Goal: Task Accomplishment & Management: Use online tool/utility

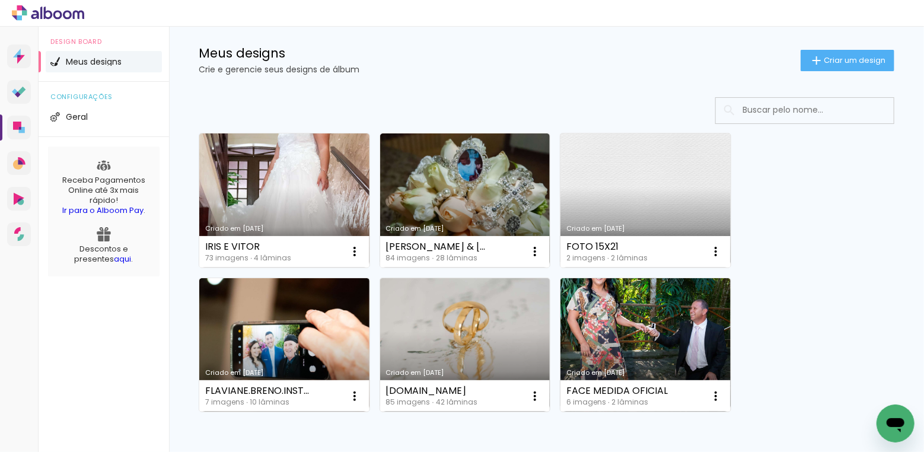
scroll to position [27, 0]
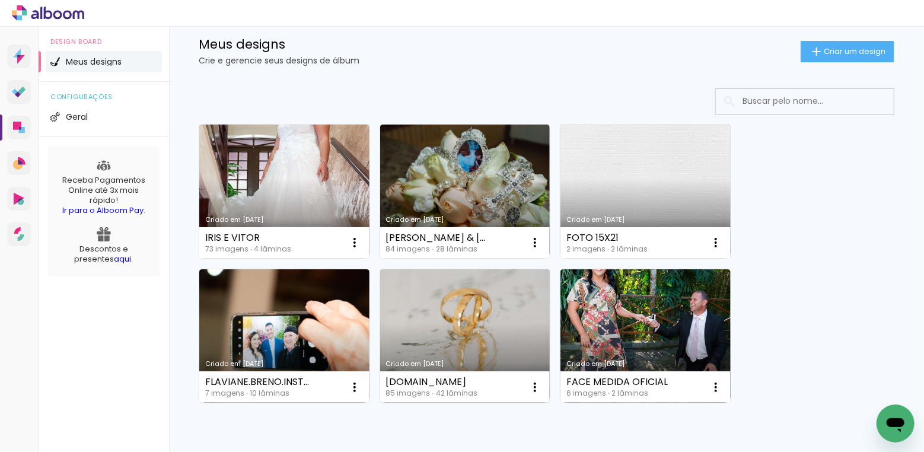
click at [469, 317] on link "Criado em 24/06/24" at bounding box center [465, 336] width 170 height 134
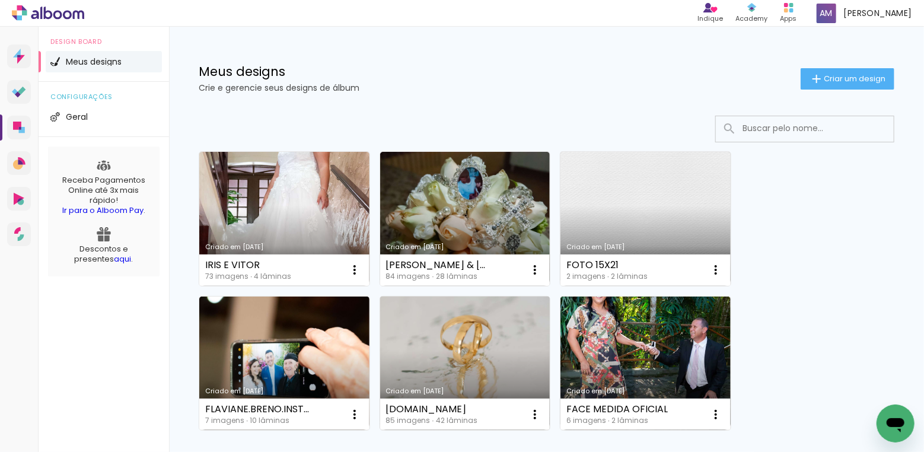
click at [471, 340] on link "Criado em [DATE]" at bounding box center [465, 364] width 170 height 134
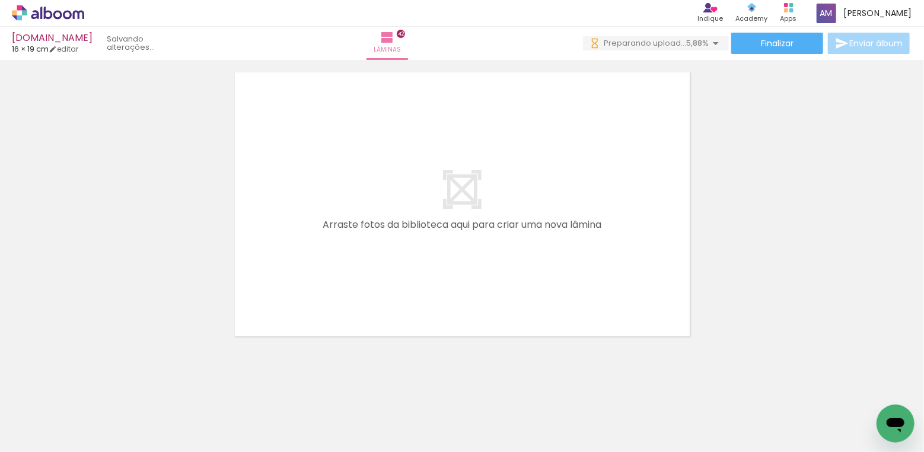
scroll to position [13000, 0]
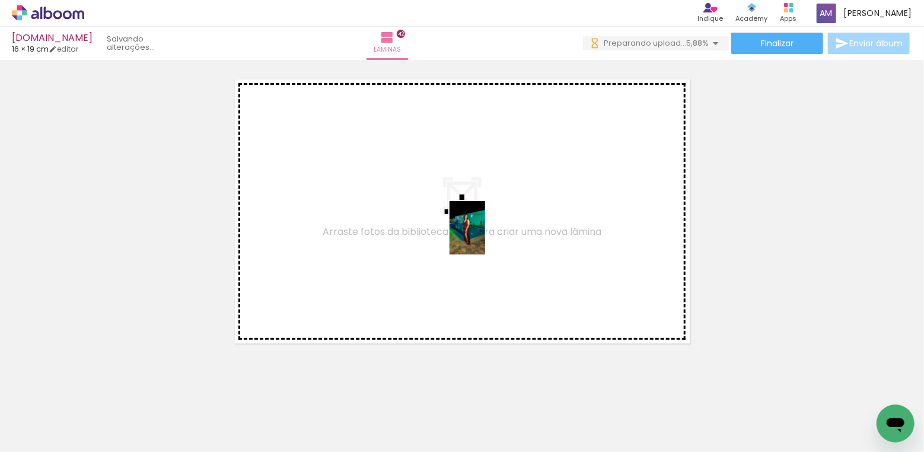
drag, startPoint x: 595, startPoint y: 412, endPoint x: 485, endPoint y: 237, distance: 206.8
click at [485, 237] on quentale-workspace at bounding box center [462, 226] width 924 height 452
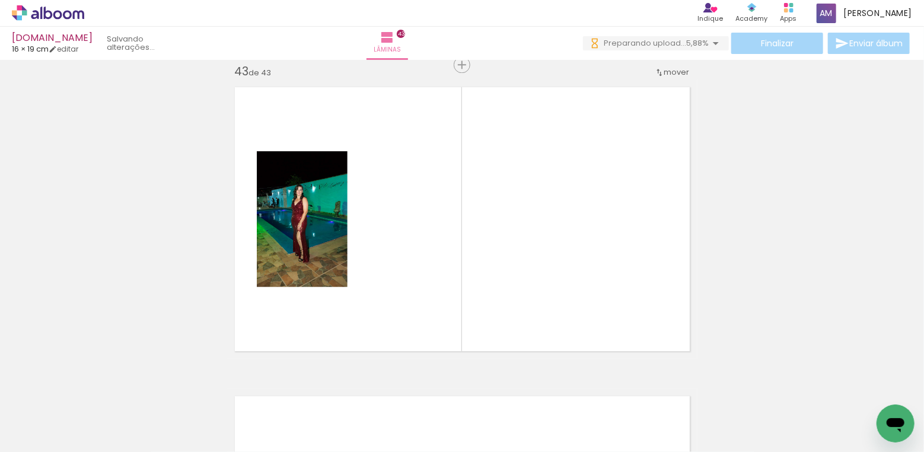
scroll to position [0, 372]
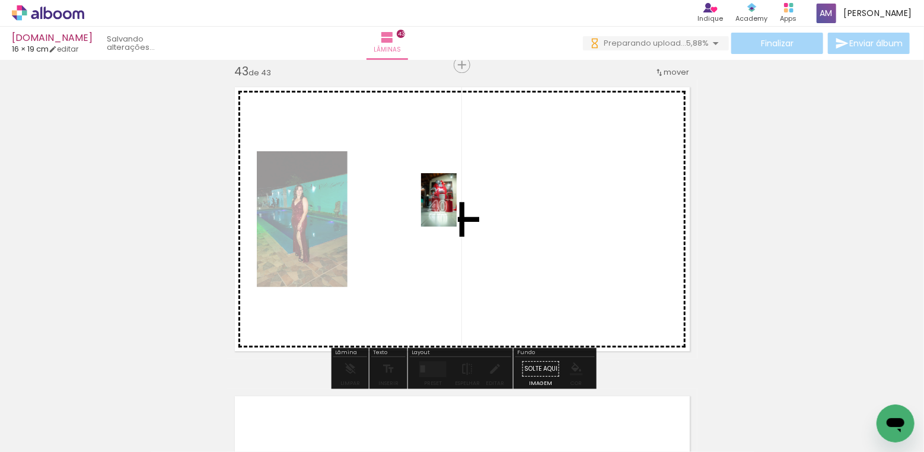
drag, startPoint x: 619, startPoint y: 414, endPoint x: 460, endPoint y: 250, distance: 229.0
click at [457, 209] on quentale-workspace at bounding box center [462, 226] width 924 height 452
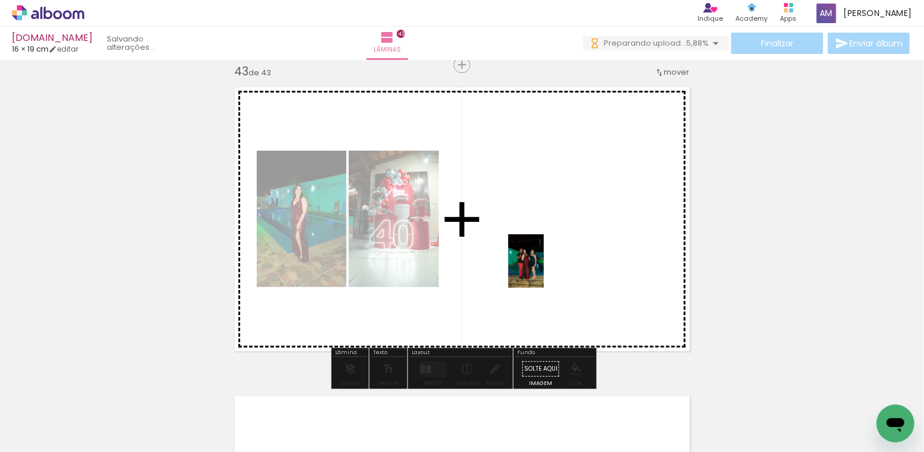
drag, startPoint x: 286, startPoint y: 417, endPoint x: 544, endPoint y: 266, distance: 299.0
click at [544, 266] on quentale-workspace at bounding box center [462, 226] width 924 height 452
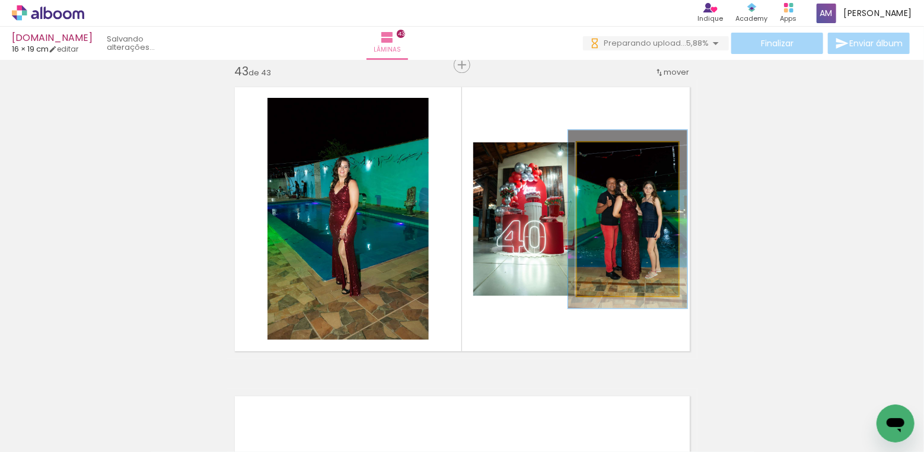
drag, startPoint x: 607, startPoint y: 152, endPoint x: 613, endPoint y: 149, distance: 7.2
type paper-slider "116"
click at [613, 149] on div at bounding box center [611, 154] width 11 height 11
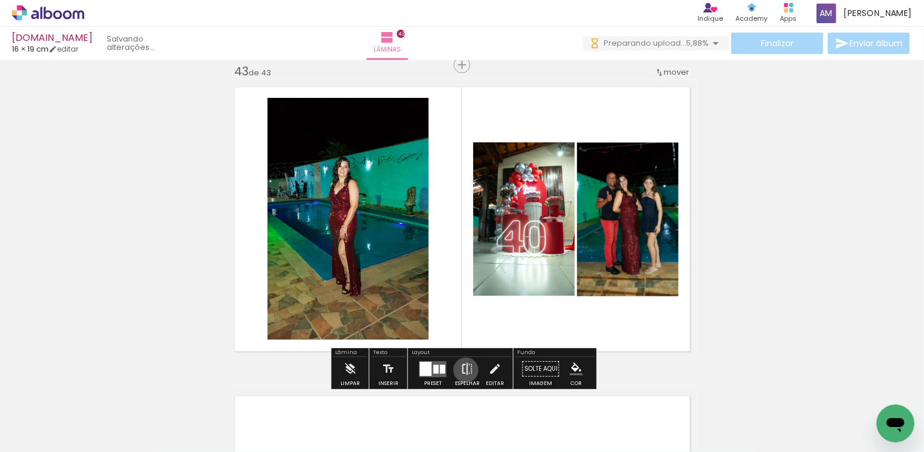
click at [463, 369] on iron-icon at bounding box center [467, 369] width 13 height 24
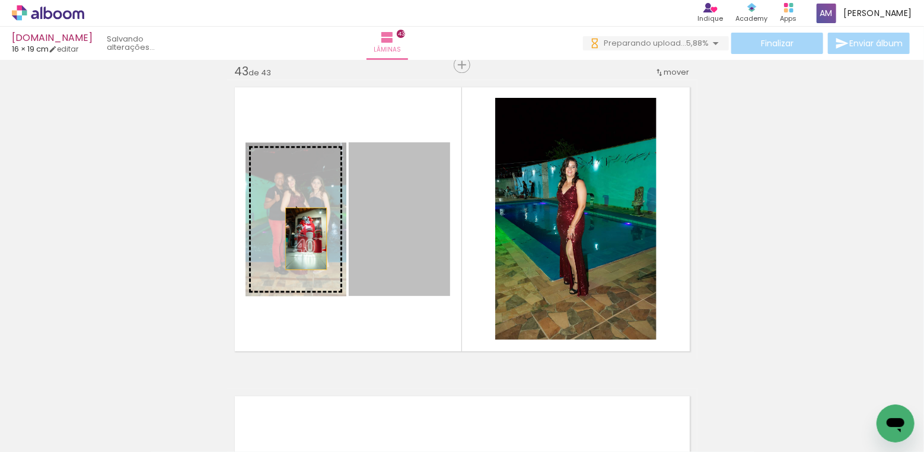
drag, startPoint x: 389, startPoint y: 234, endPoint x: 306, endPoint y: 238, distance: 83.1
click at [0, 0] on slot at bounding box center [0, 0] width 0 height 0
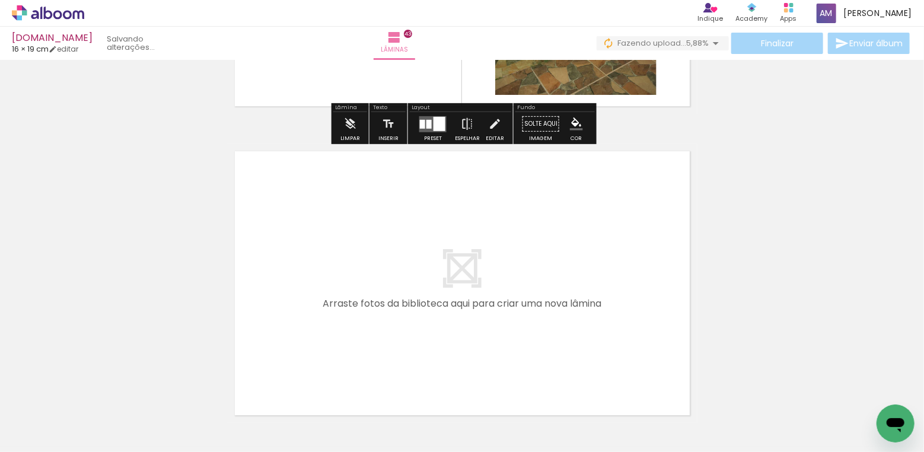
scroll to position [13306, 0]
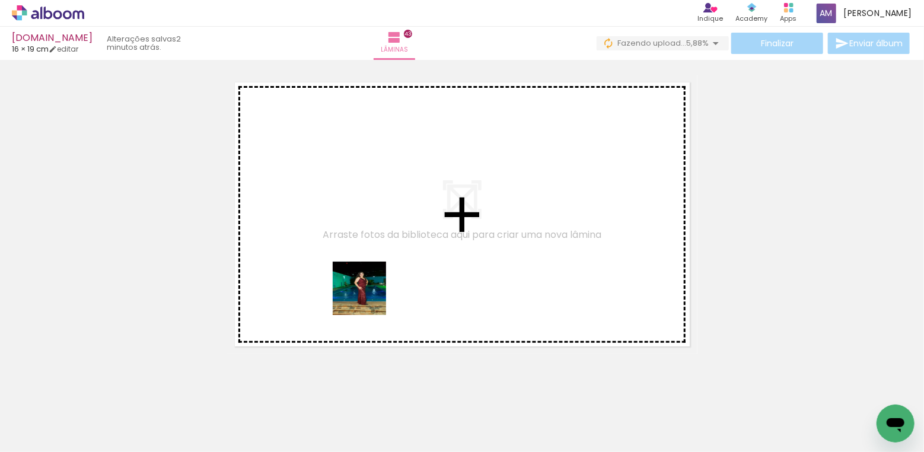
drag, startPoint x: 356, startPoint y: 417, endPoint x: 370, endPoint y: 263, distance: 154.3
click at [370, 263] on quentale-workspace at bounding box center [462, 226] width 924 height 452
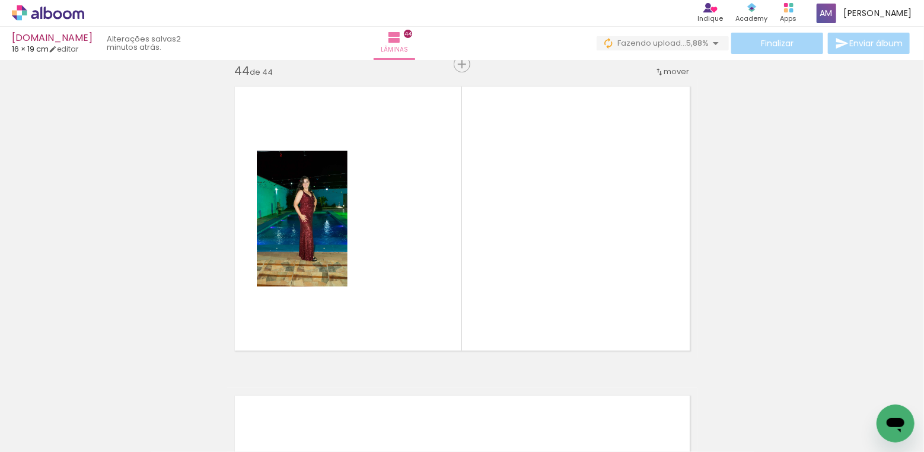
scroll to position [13301, 0]
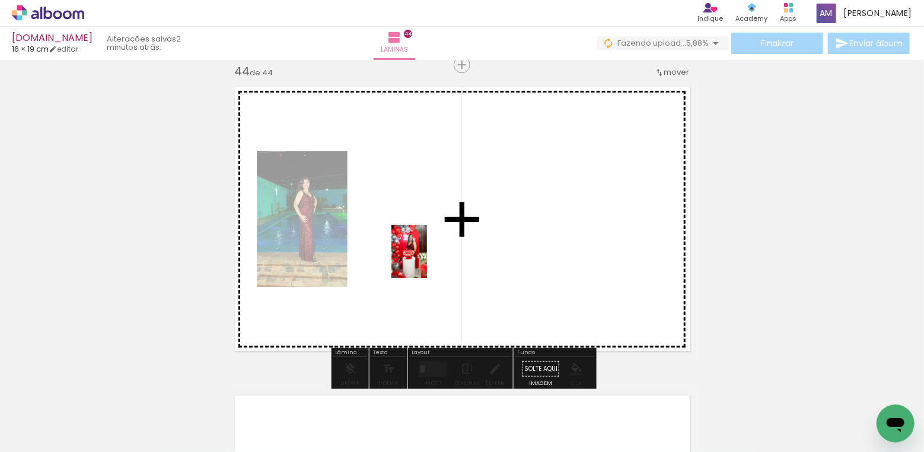
drag, startPoint x: 412, startPoint y: 398, endPoint x: 427, endPoint y: 260, distance: 138.5
click at [427, 260] on quentale-workspace at bounding box center [462, 226] width 924 height 452
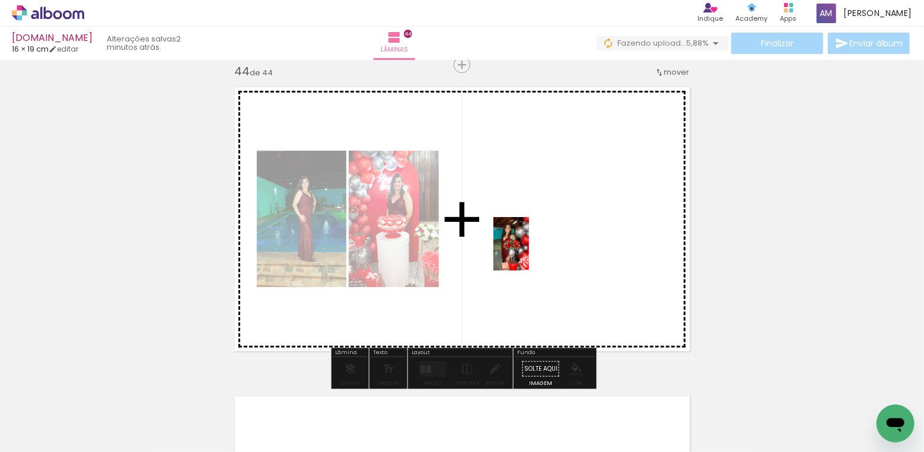
drag, startPoint x: 477, startPoint y: 406, endPoint x: 529, endPoint y: 253, distance: 161.5
click at [529, 253] on quentale-workspace at bounding box center [462, 226] width 924 height 452
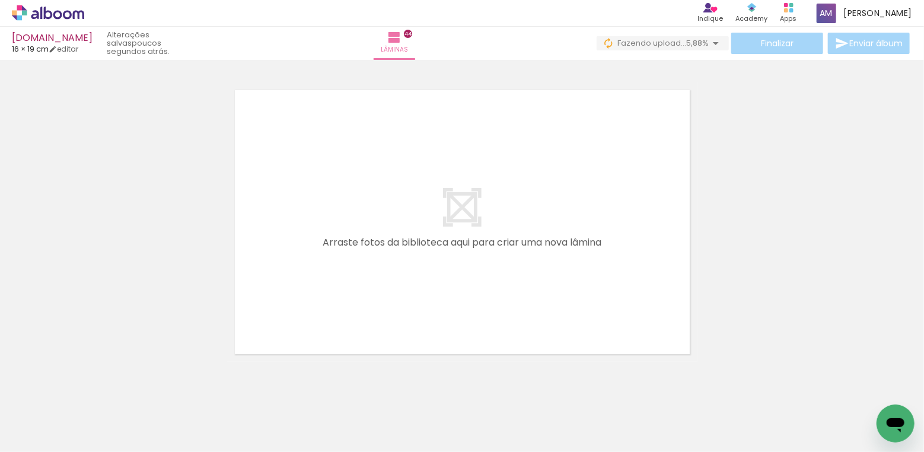
scroll to position [0, 0]
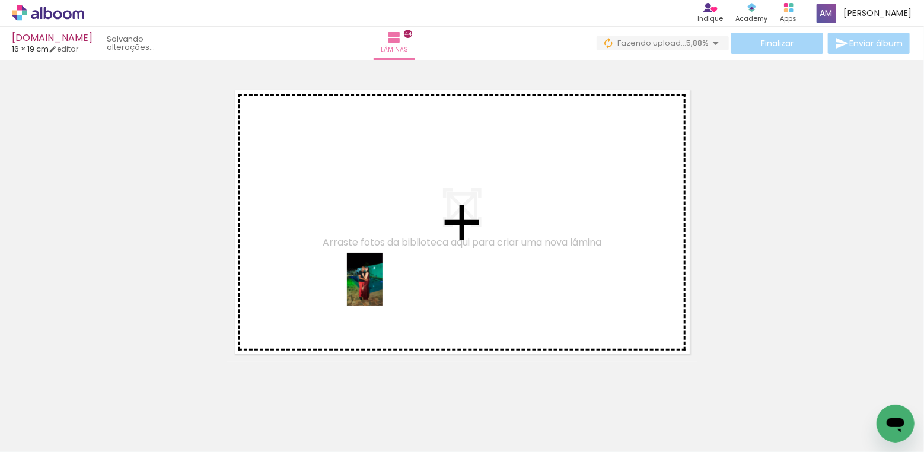
drag, startPoint x: 192, startPoint y: 406, endPoint x: 383, endPoint y: 288, distance: 223.7
click at [383, 288] on quentale-workspace at bounding box center [462, 226] width 924 height 452
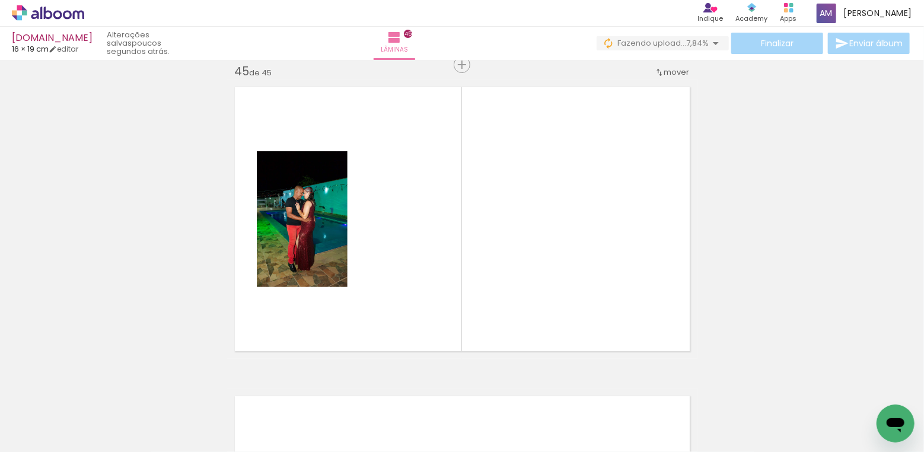
scroll to position [0, 622]
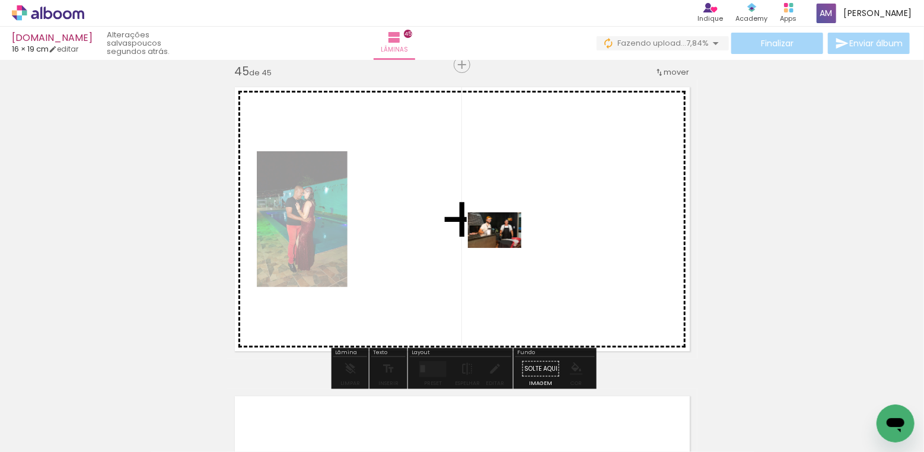
drag, startPoint x: 484, startPoint y: 406, endPoint x: 504, endPoint y: 248, distance: 159.0
click at [504, 248] on quentale-workspace at bounding box center [462, 226] width 924 height 452
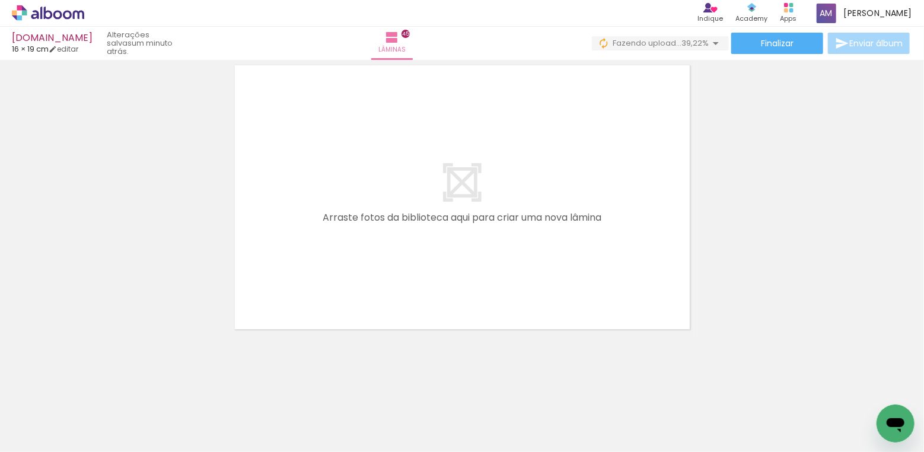
scroll to position [0, 752]
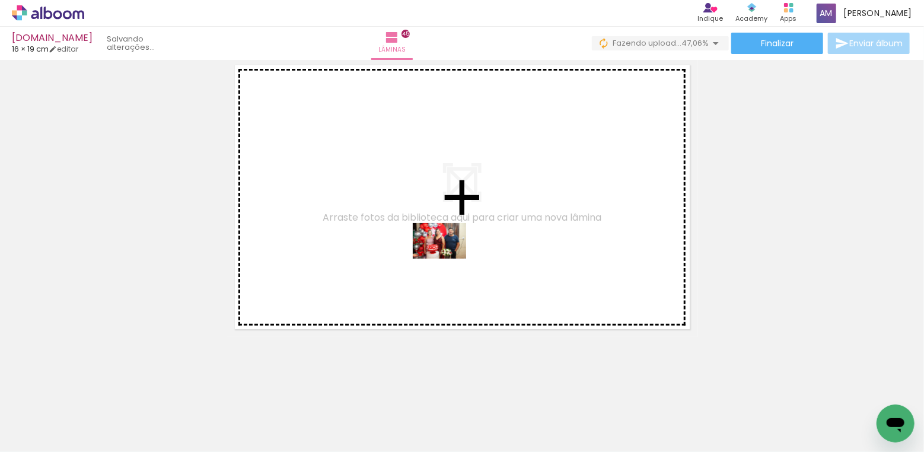
drag, startPoint x: 300, startPoint y: 409, endPoint x: 448, endPoint y: 259, distance: 211.4
click at [448, 259] on quentale-workspace at bounding box center [462, 226] width 924 height 452
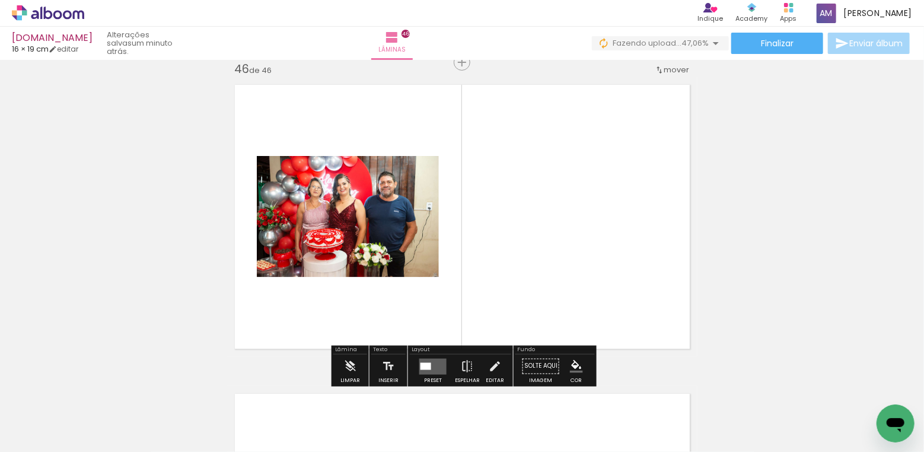
scroll to position [13919, 0]
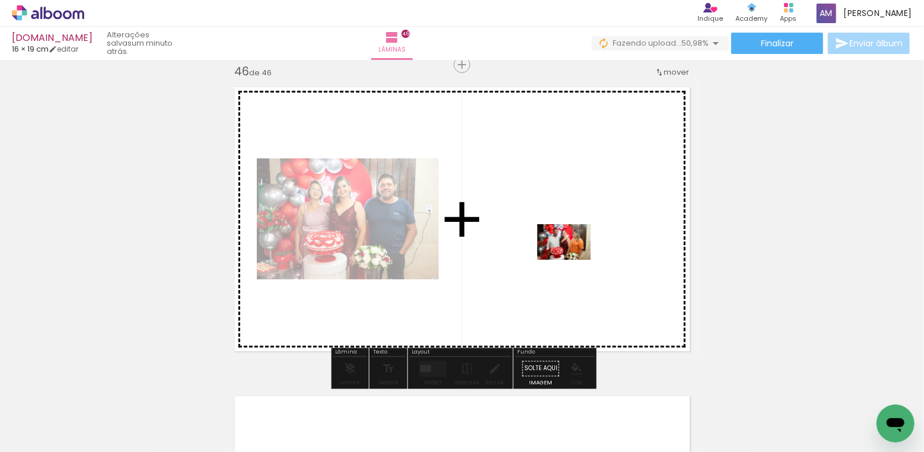
drag, startPoint x: 183, startPoint y: 419, endPoint x: 573, endPoint y: 260, distance: 421.6
click at [573, 260] on quentale-workspace at bounding box center [462, 226] width 924 height 452
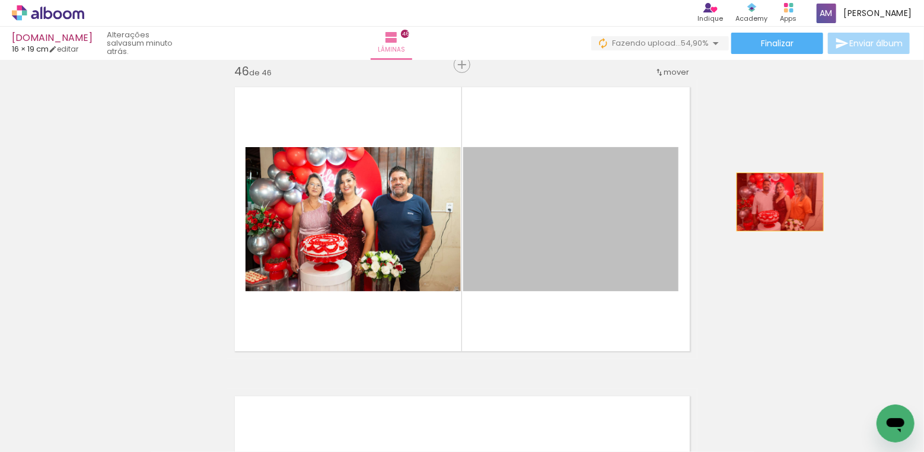
drag, startPoint x: 567, startPoint y: 203, endPoint x: 780, endPoint y: 202, distance: 212.9
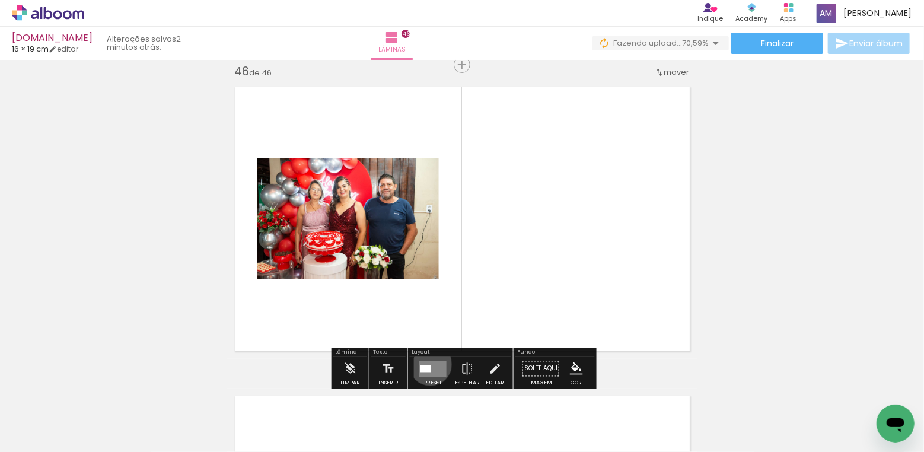
click at [428, 364] on quentale-layouter at bounding box center [432, 369] width 27 height 16
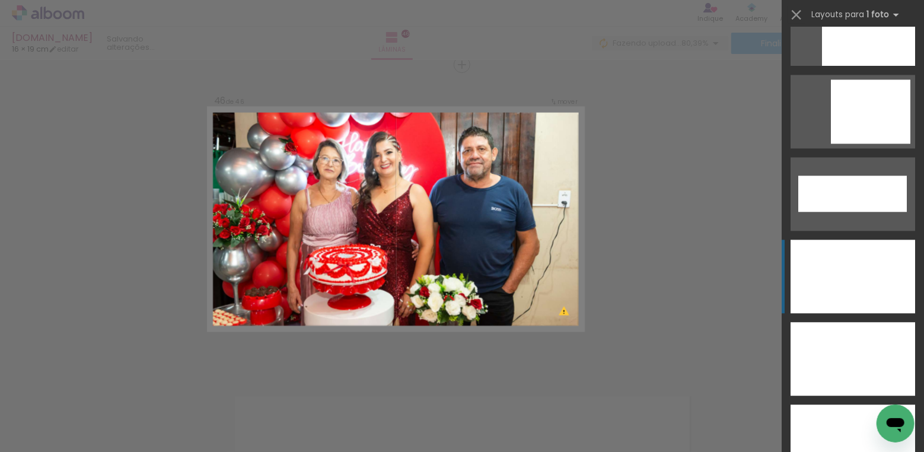
scroll to position [3799, 0]
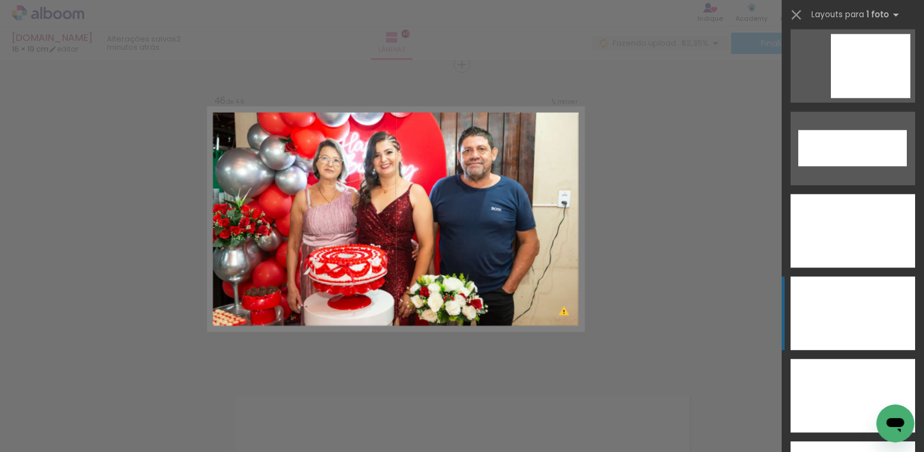
click at [845, 313] on div at bounding box center [853, 313] width 125 height 74
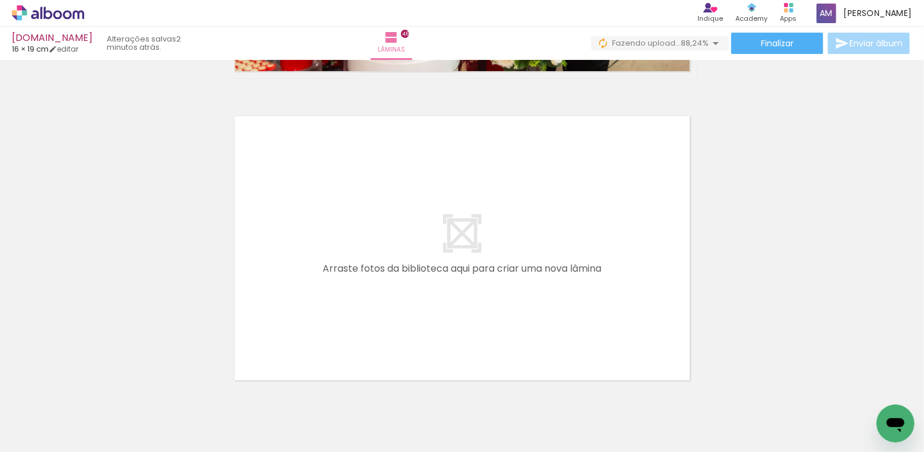
scroll to position [14200, 0]
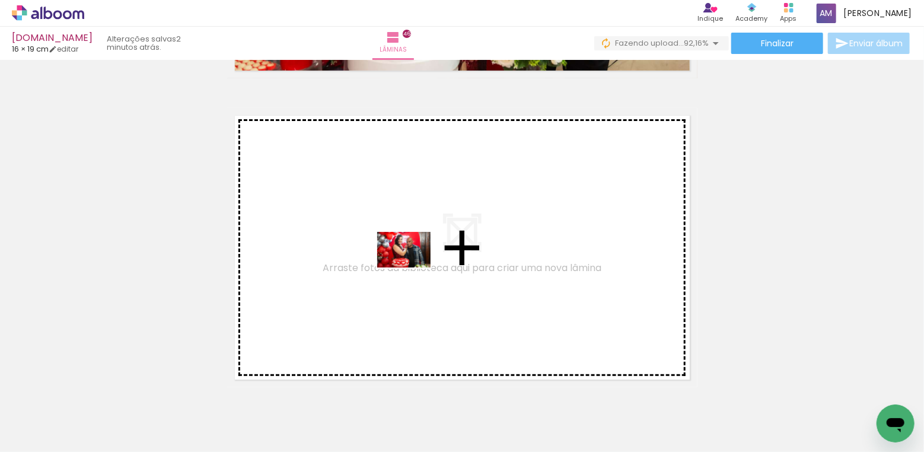
drag, startPoint x: 429, startPoint y: 371, endPoint x: 413, endPoint y: 267, distance: 105.0
click at [413, 267] on quentale-workspace at bounding box center [462, 226] width 924 height 452
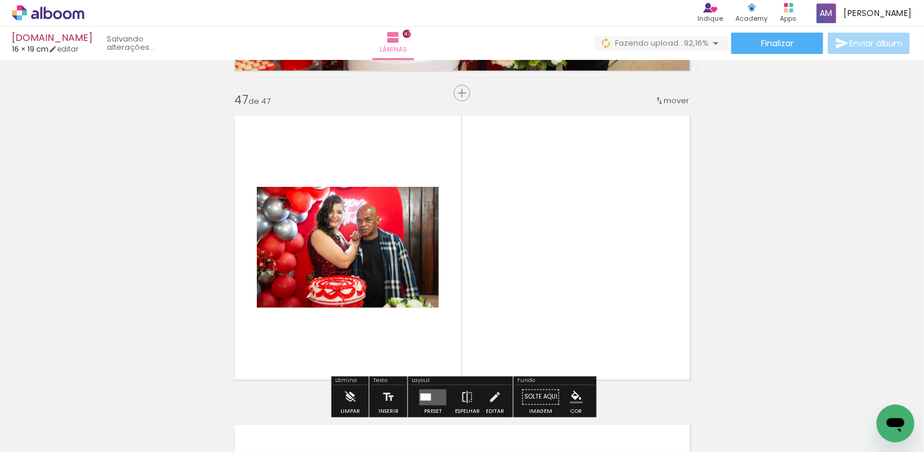
scroll to position [14228, 0]
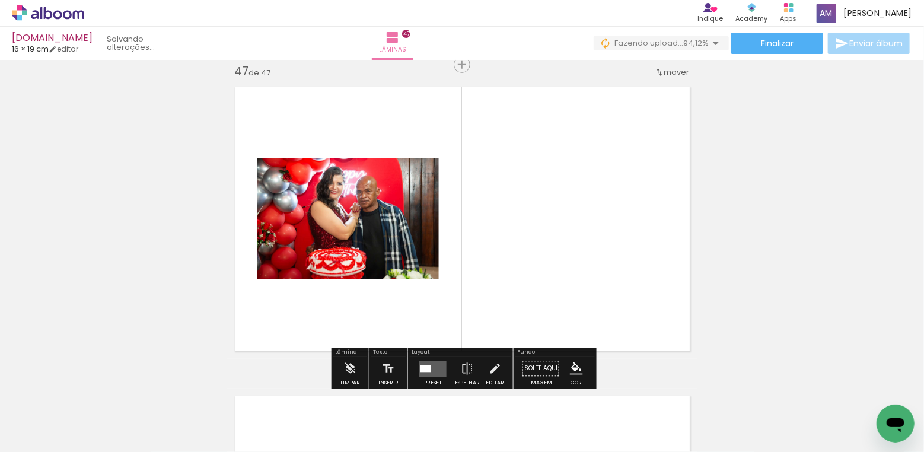
click at [421, 367] on div at bounding box center [425, 368] width 11 height 7
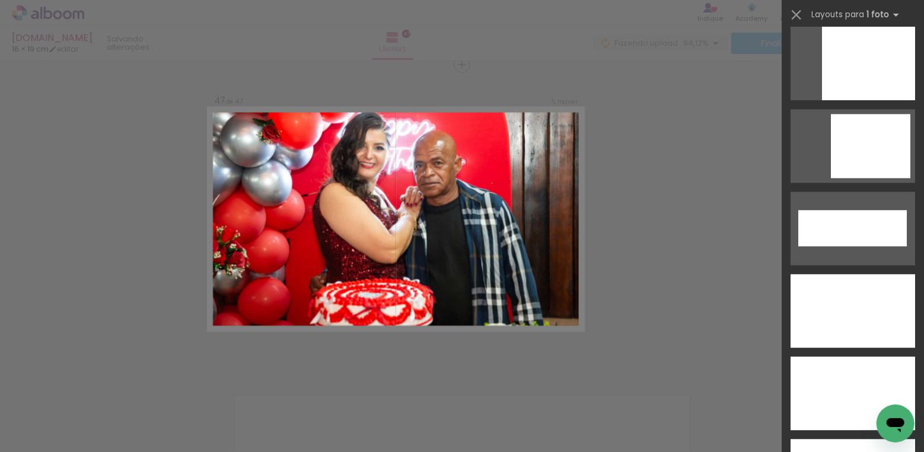
scroll to position [3828, 0]
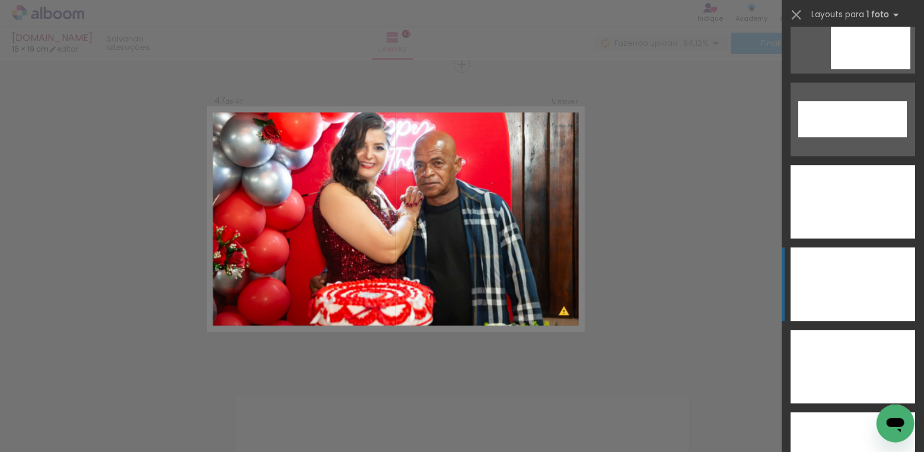
click at [856, 279] on div at bounding box center [853, 284] width 125 height 74
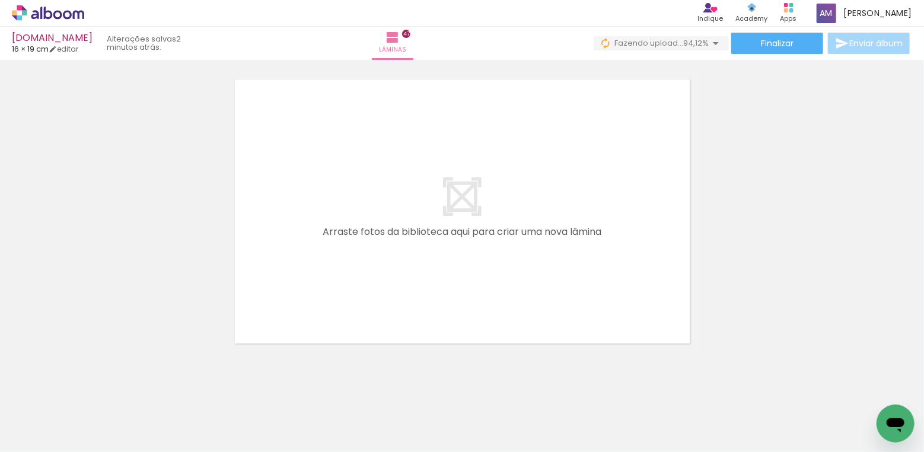
scroll to position [14543, 0]
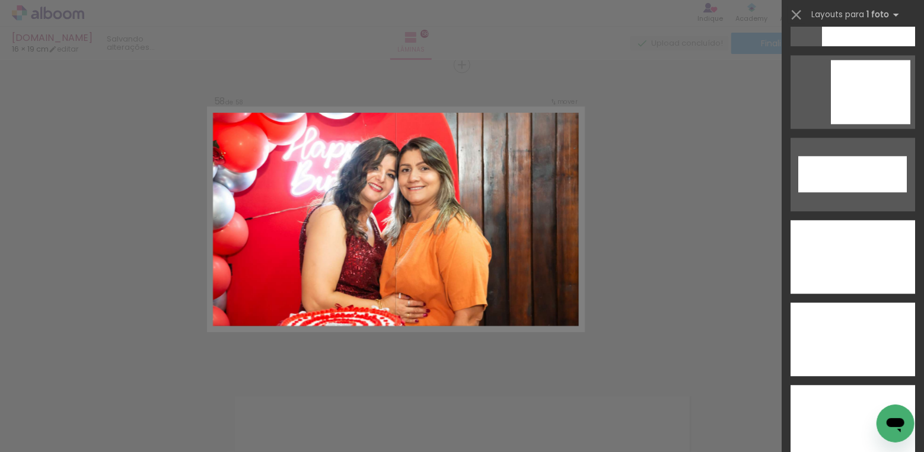
scroll to position [3847, 0]
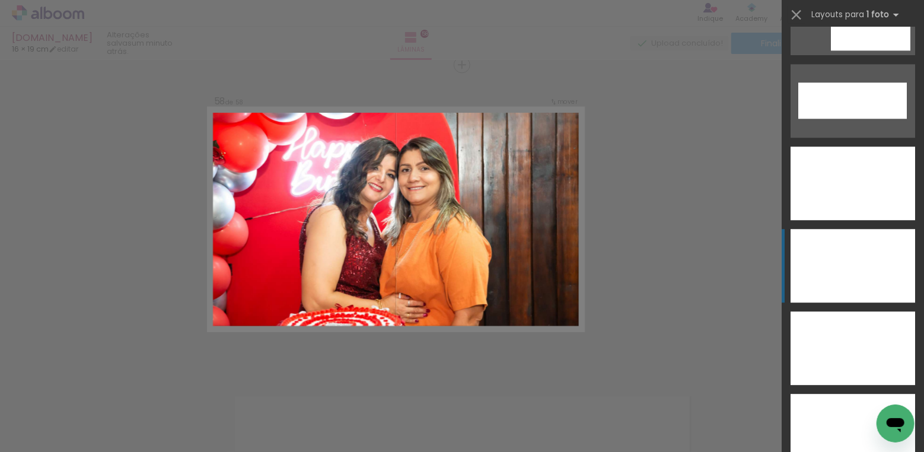
click at [837, 262] on div at bounding box center [853, 266] width 125 height 74
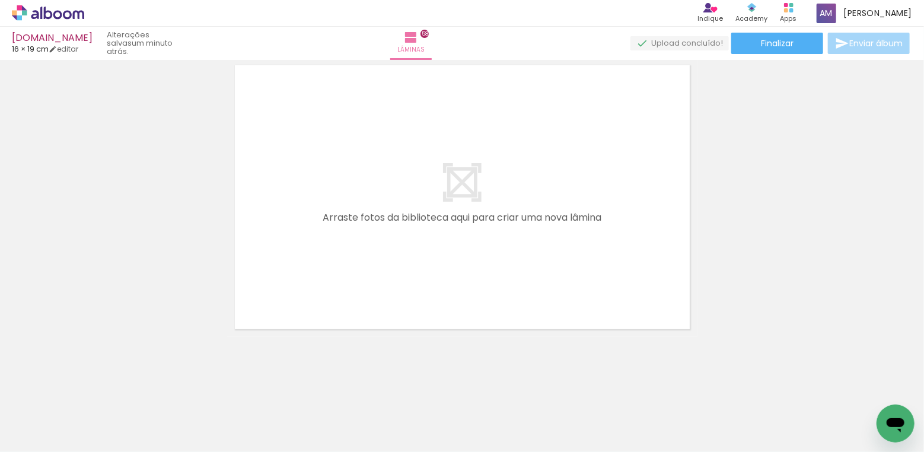
scroll to position [17878, 0]
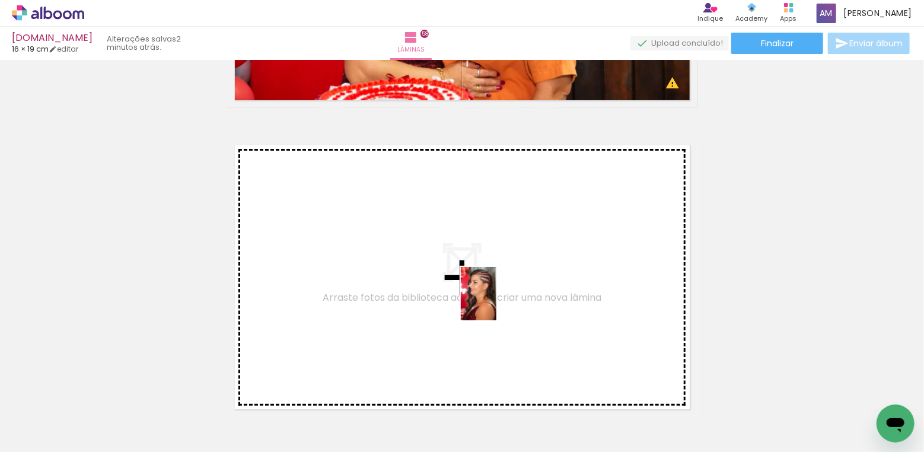
drag, startPoint x: 646, startPoint y: 406, endPoint x: 493, endPoint y: 299, distance: 186.6
click at [493, 299] on quentale-workspace at bounding box center [462, 226] width 924 height 452
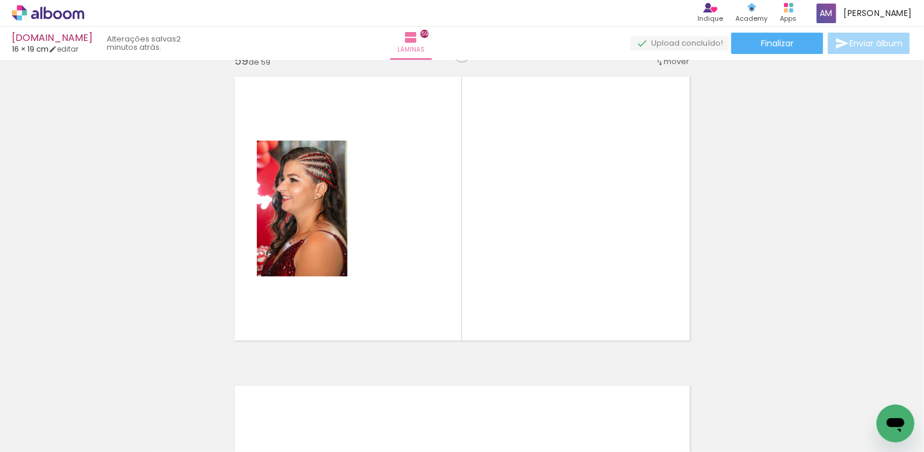
scroll to position [17948, 0]
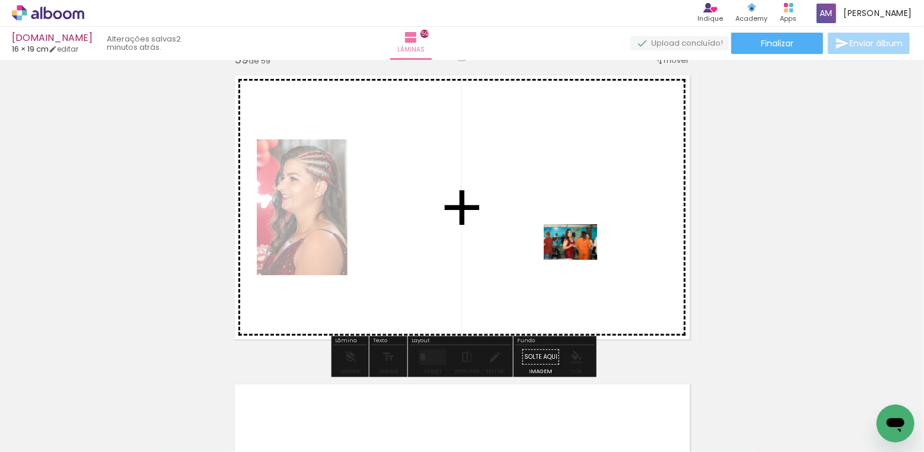
drag, startPoint x: 725, startPoint y: 403, endPoint x: 568, endPoint y: 246, distance: 222.7
click at [568, 246] on quentale-workspace at bounding box center [462, 226] width 924 height 452
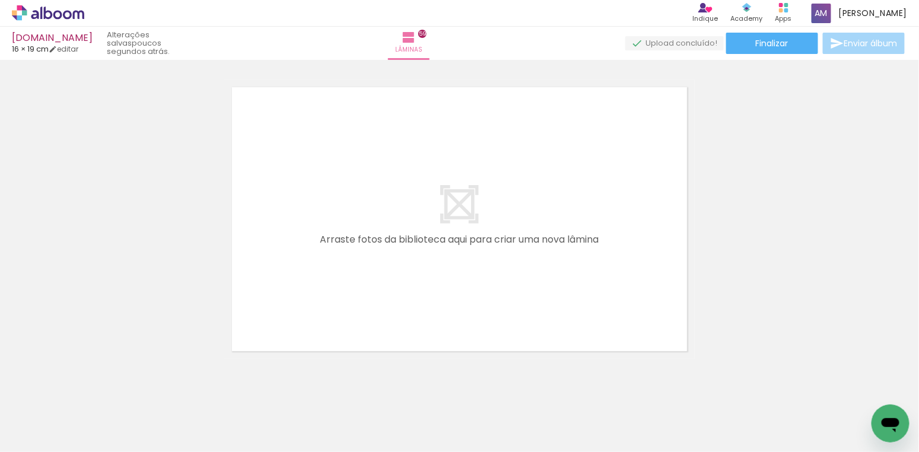
scroll to position [0, 0]
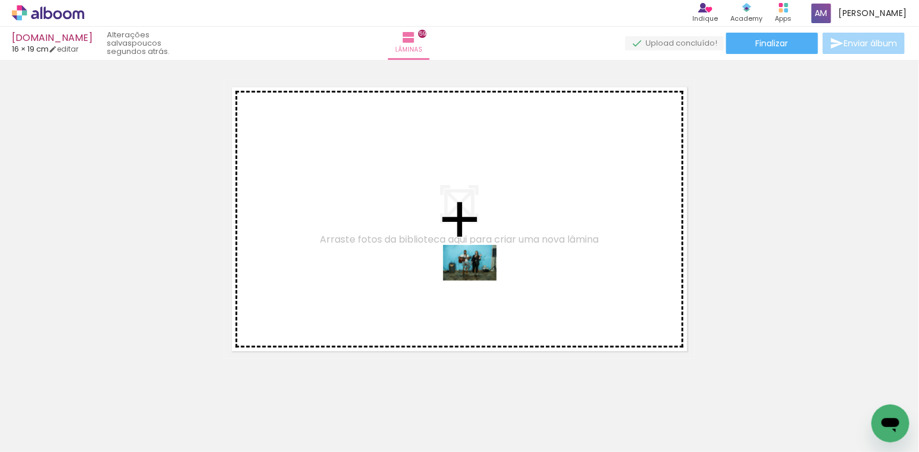
drag, startPoint x: 272, startPoint y: 416, endPoint x: 479, endPoint y: 280, distance: 247.1
click at [479, 280] on quentale-workspace at bounding box center [459, 226] width 919 height 452
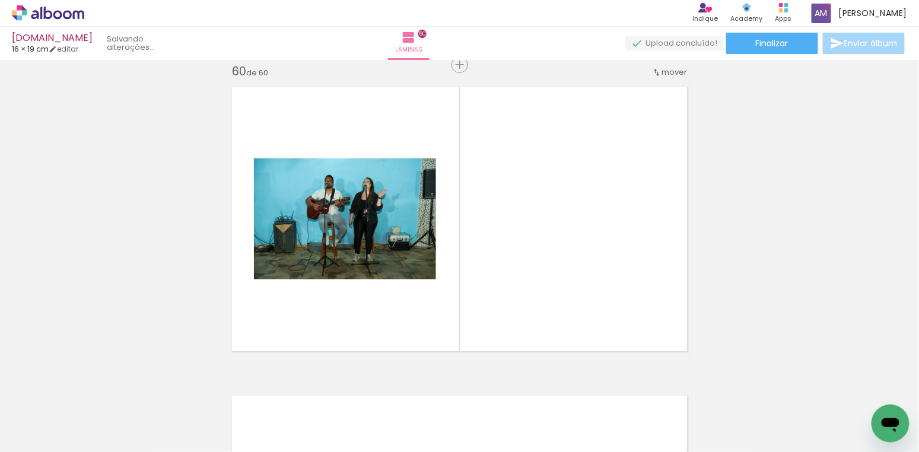
scroll to position [18245, 0]
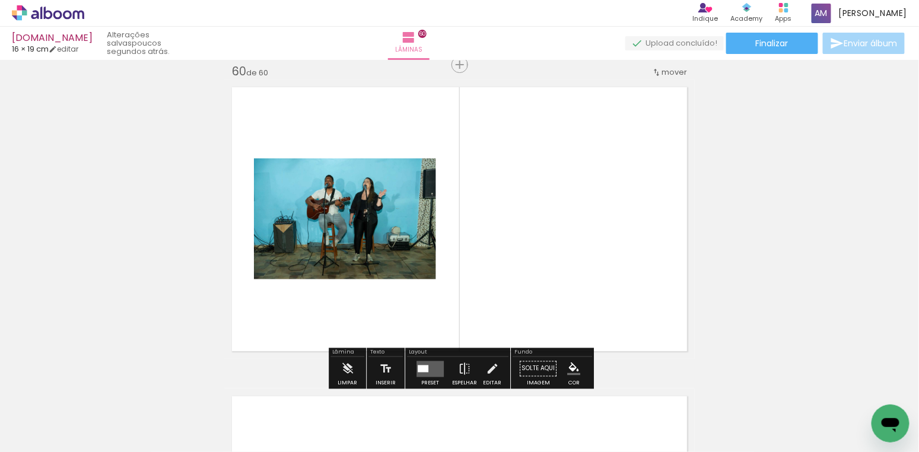
click at [424, 368] on div at bounding box center [423, 368] width 11 height 7
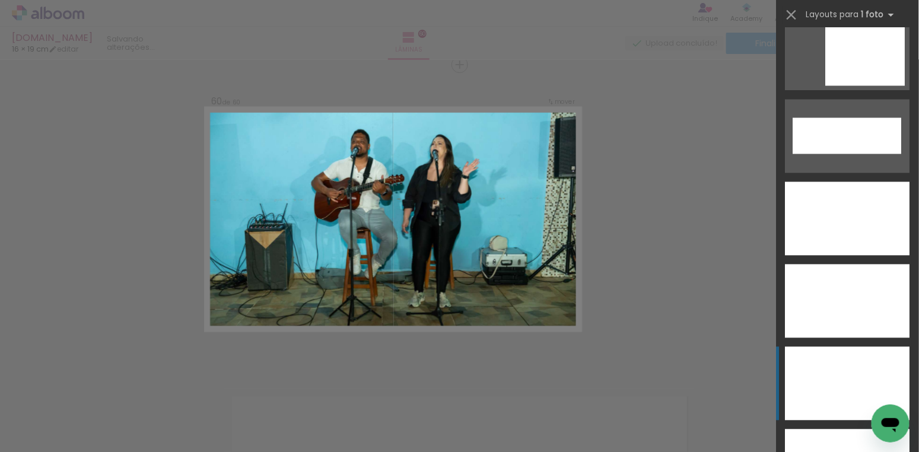
scroll to position [3899, 0]
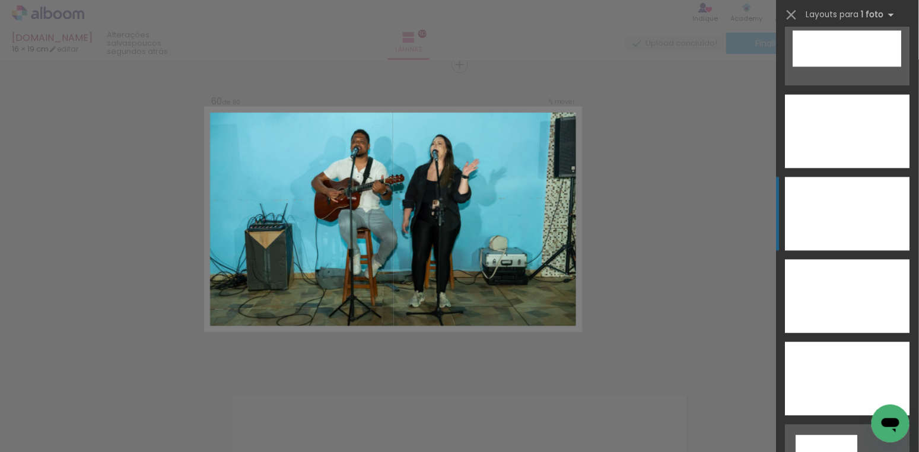
click at [852, 228] on div at bounding box center [847, 214] width 125 height 74
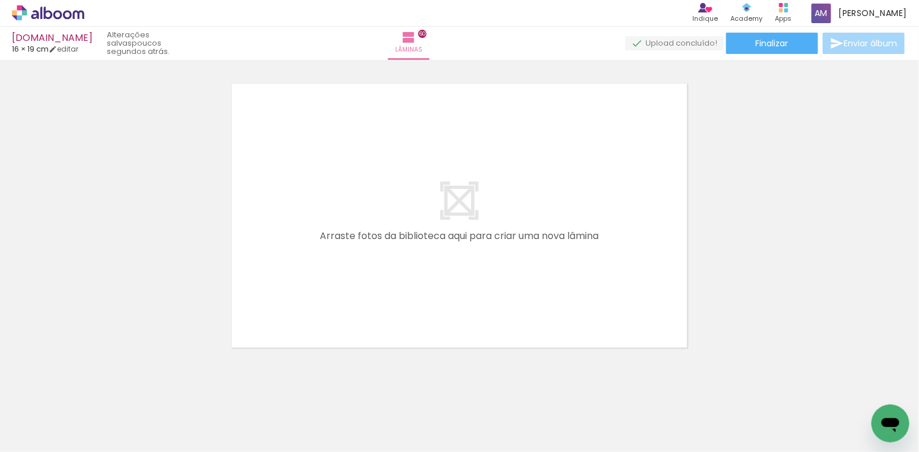
scroll to position [18556, 0]
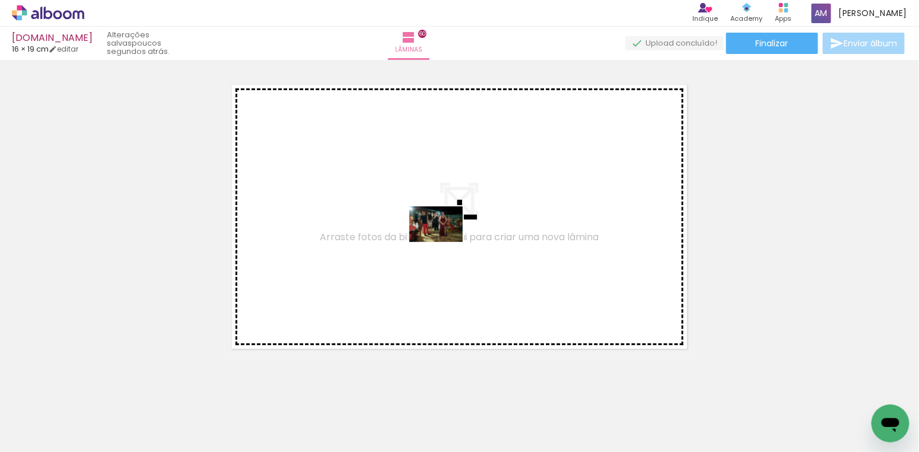
drag, startPoint x: 394, startPoint y: 404, endPoint x: 445, endPoint y: 242, distance: 170.1
click at [445, 242] on quentale-workspace at bounding box center [459, 226] width 919 height 452
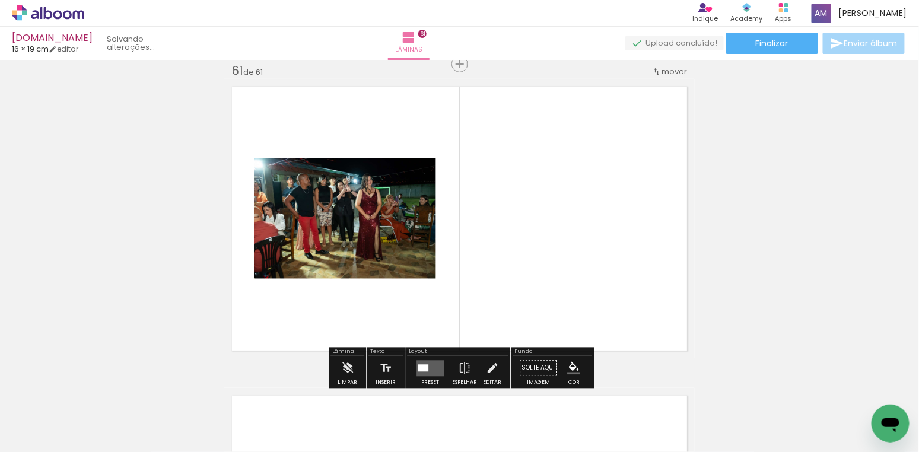
scroll to position [18554, 0]
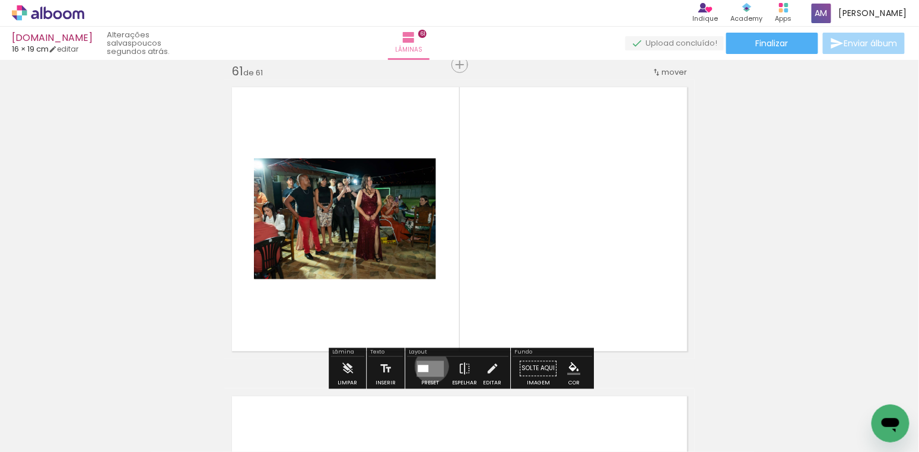
click at [429, 366] on quentale-layouter at bounding box center [429, 369] width 27 height 16
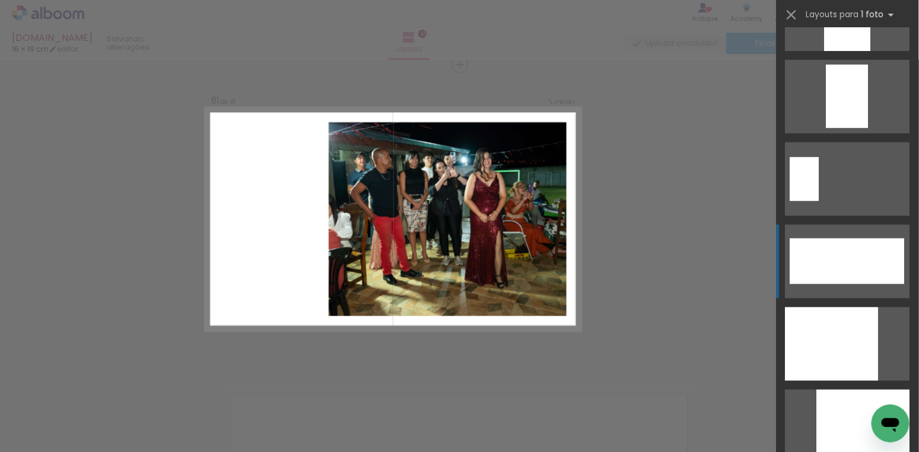
scroll to position [3800, 0]
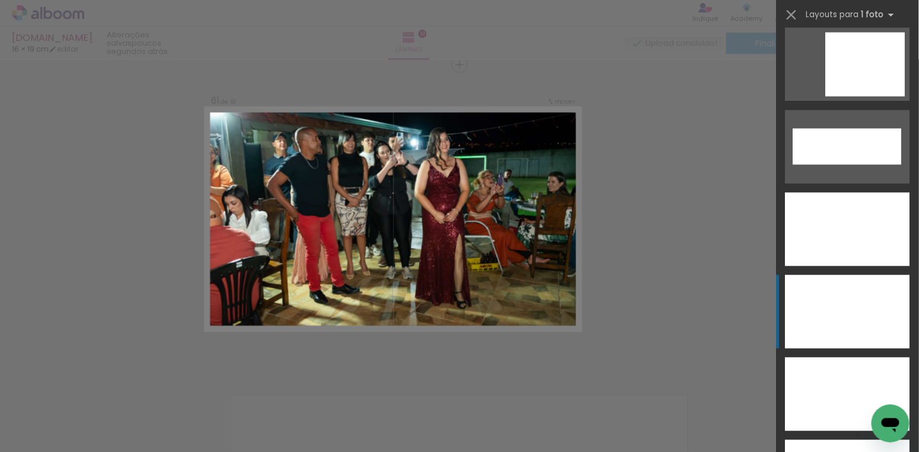
click at [842, 311] on div at bounding box center [847, 312] width 125 height 74
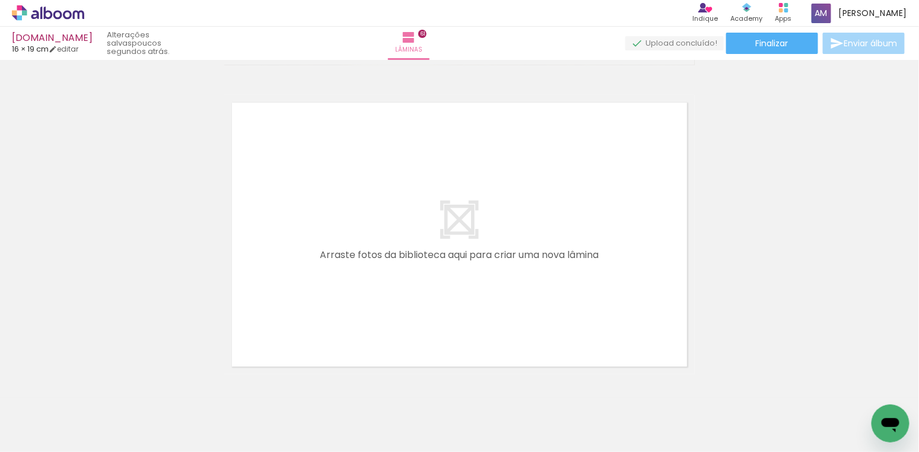
scroll to position [0, 1521]
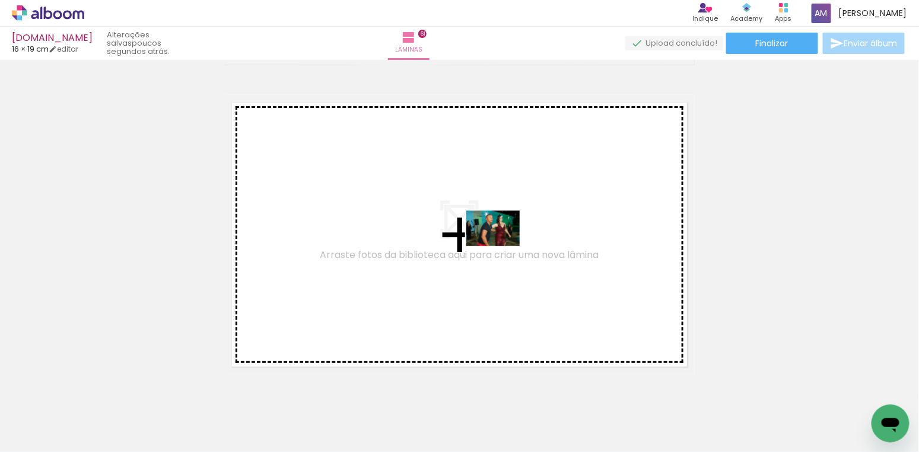
drag, startPoint x: 533, startPoint y: 415, endPoint x: 502, endPoint y: 246, distance: 171.8
click at [502, 246] on quentale-workspace at bounding box center [459, 226] width 919 height 452
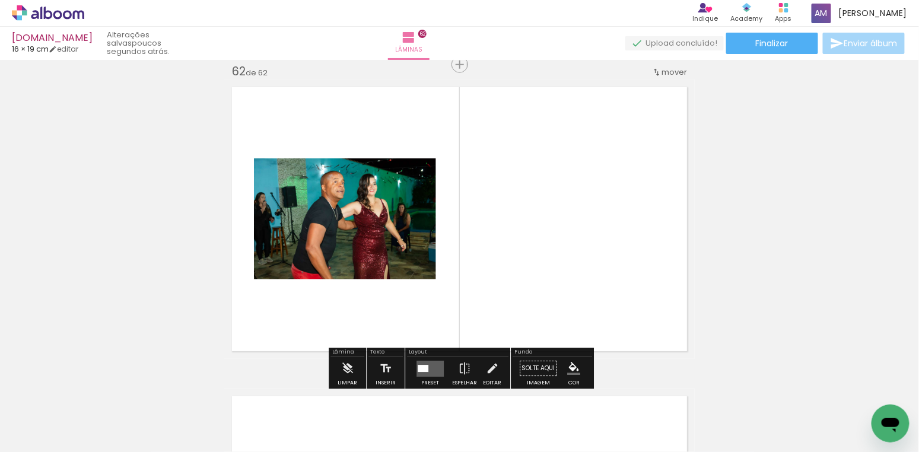
scroll to position [18863, 0]
click at [419, 369] on div at bounding box center [423, 368] width 11 height 7
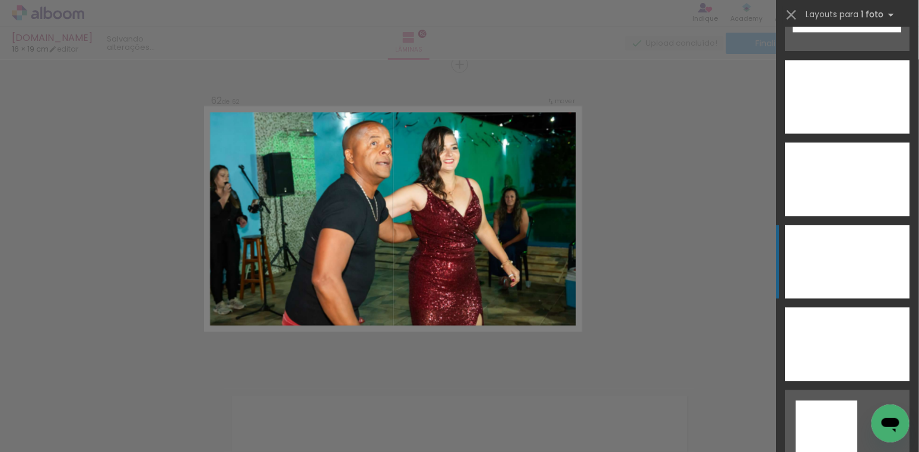
scroll to position [3949, 0]
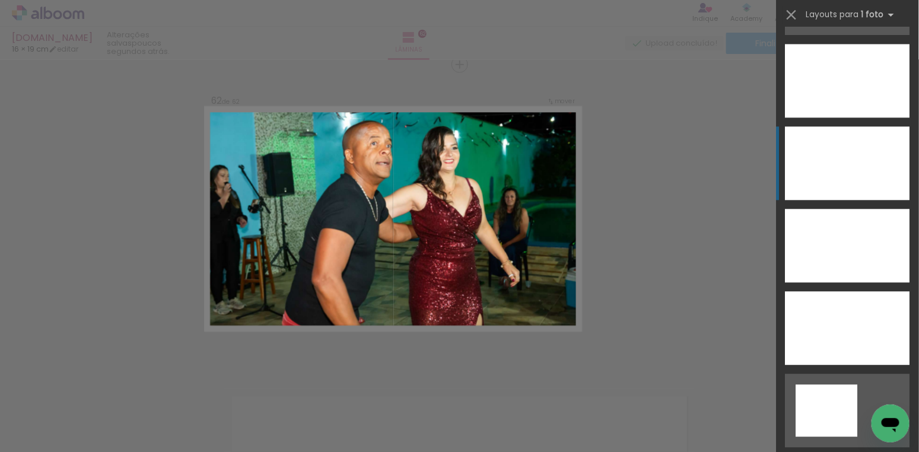
click at [843, 171] on div at bounding box center [847, 163] width 125 height 74
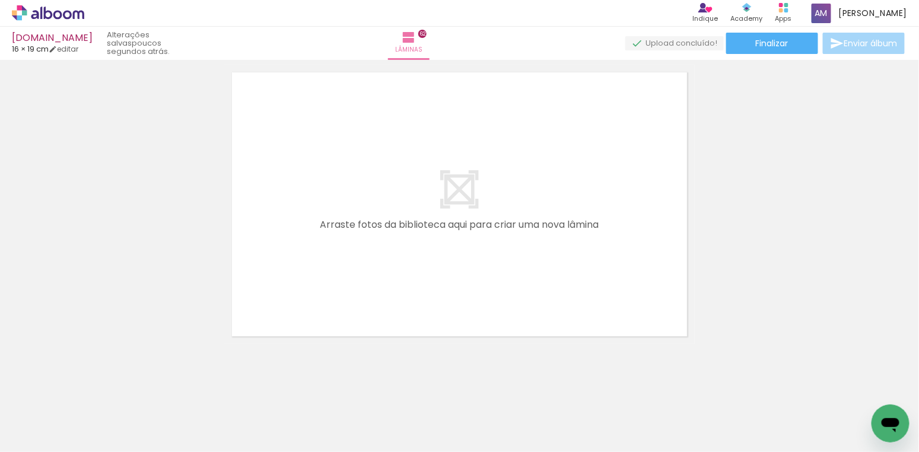
scroll to position [19186, 0]
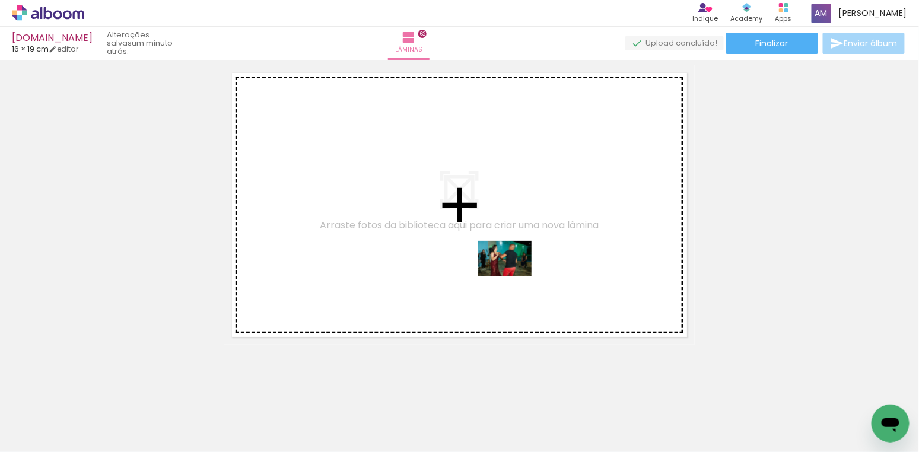
drag, startPoint x: 595, startPoint y: 415, endPoint x: 514, endPoint y: 276, distance: 160.3
click at [514, 276] on quentale-workspace at bounding box center [459, 226] width 919 height 452
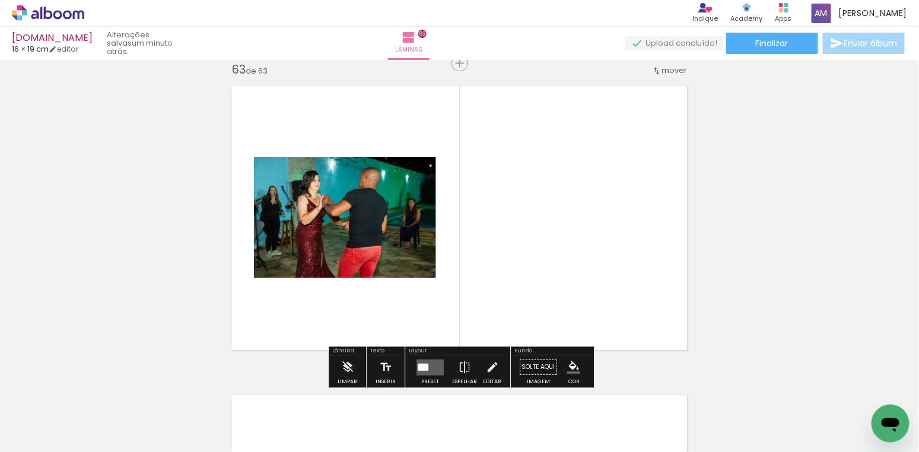
scroll to position [19172, 0]
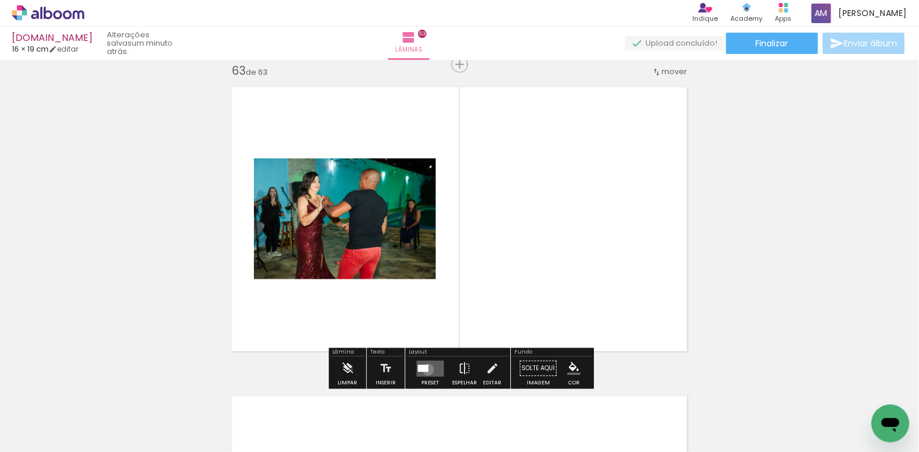
click at [425, 369] on div at bounding box center [423, 368] width 11 height 7
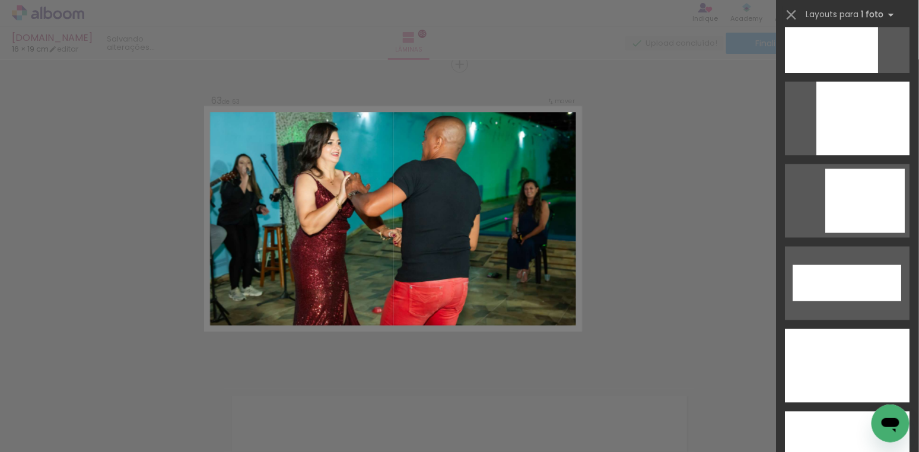
scroll to position [3815, 0]
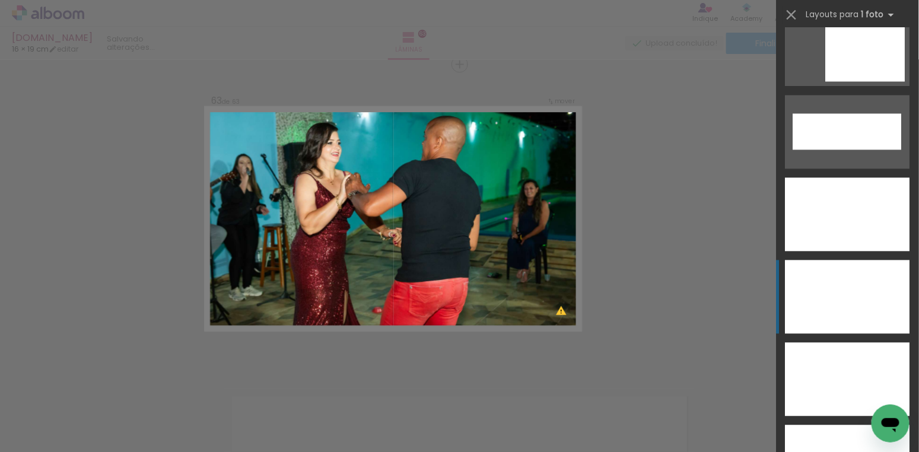
click at [860, 287] on div at bounding box center [847, 297] width 125 height 74
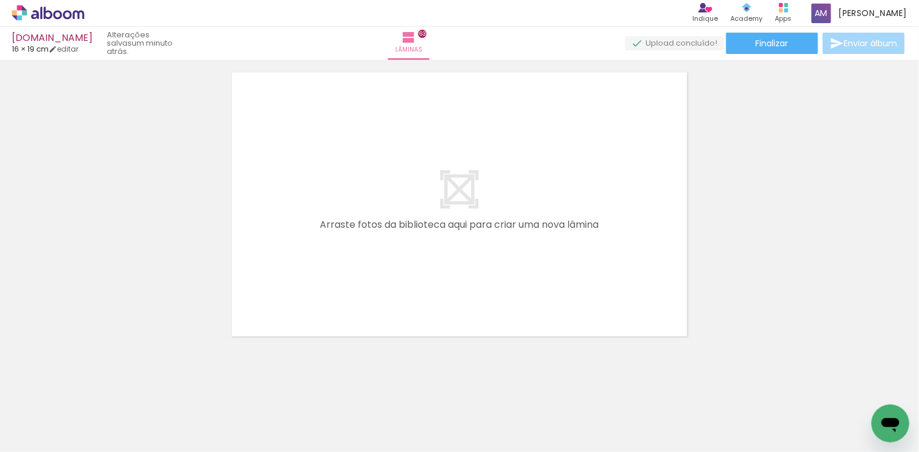
scroll to position [19488, 0]
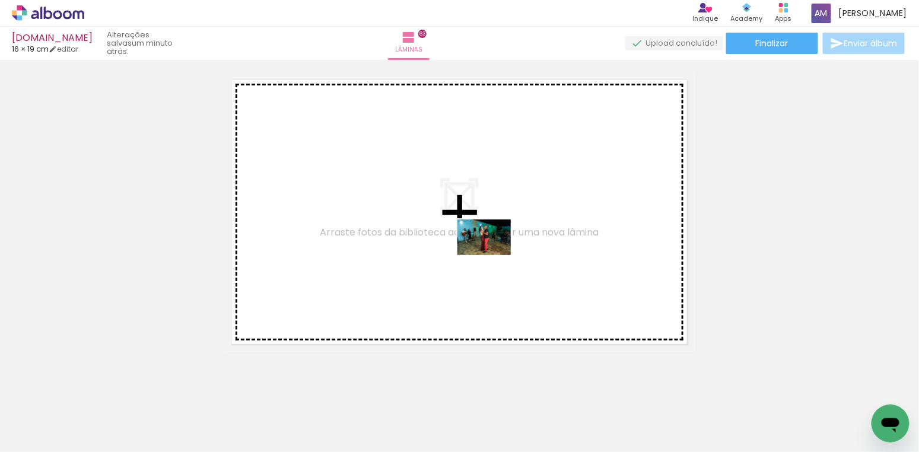
drag, startPoint x: 668, startPoint y: 409, endPoint x: 493, endPoint y: 255, distance: 233.2
click at [493, 255] on quentale-workspace at bounding box center [459, 226] width 919 height 452
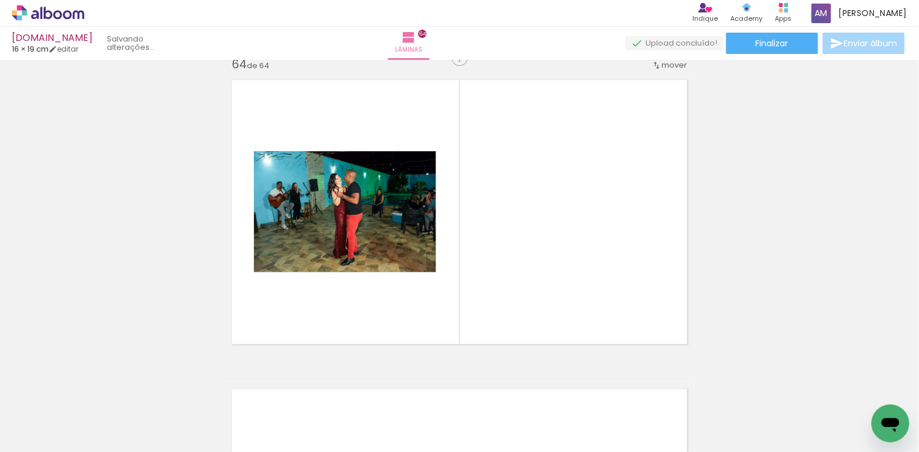
scroll to position [19481, 0]
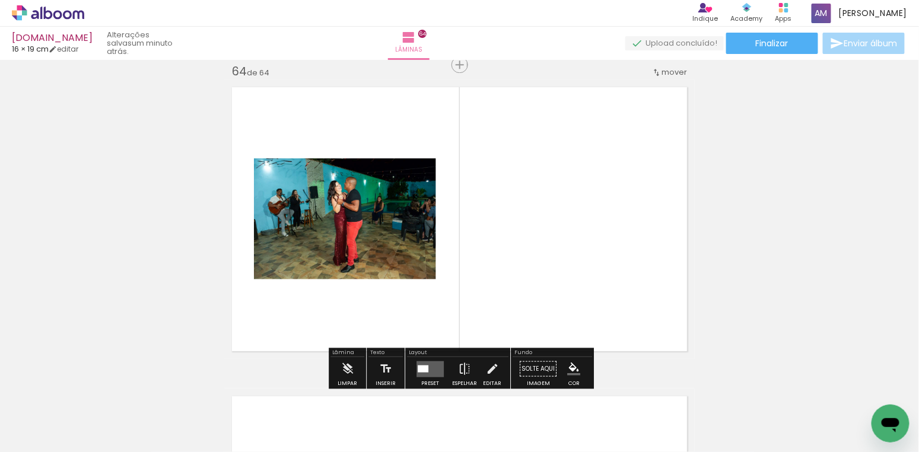
click at [421, 369] on div at bounding box center [423, 368] width 11 height 7
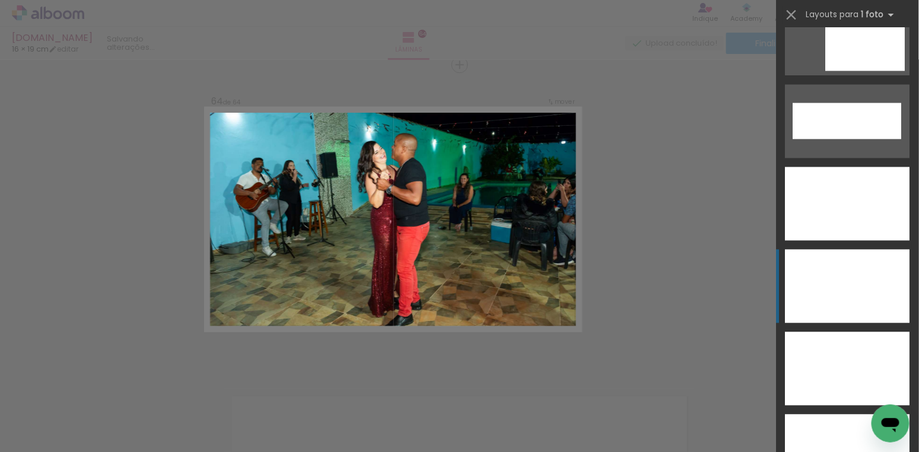
scroll to position [3832, 0]
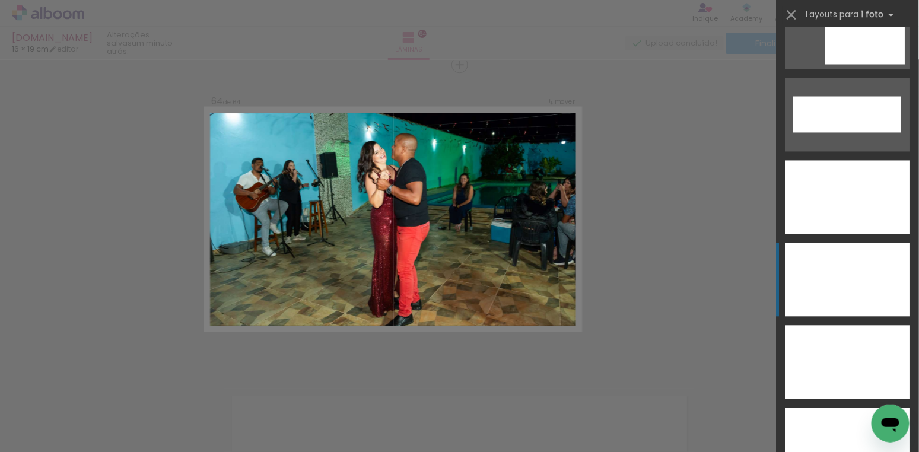
click at [865, 275] on div at bounding box center [847, 280] width 125 height 74
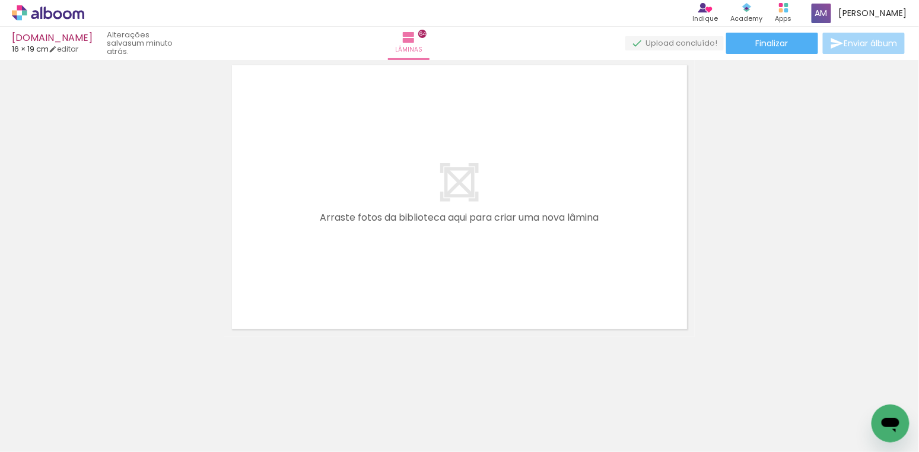
scroll to position [19792, 0]
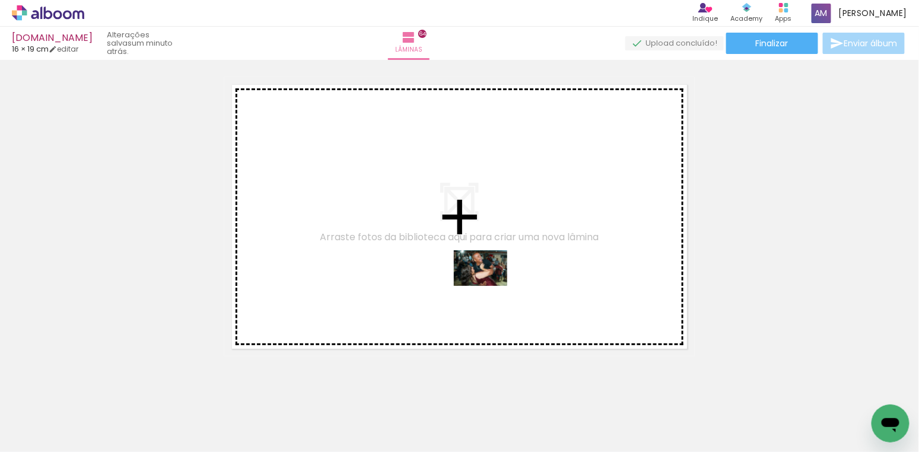
drag, startPoint x: 737, startPoint y: 410, endPoint x: 483, endPoint y: 282, distance: 284.6
click at [483, 282] on quentale-workspace at bounding box center [459, 226] width 919 height 452
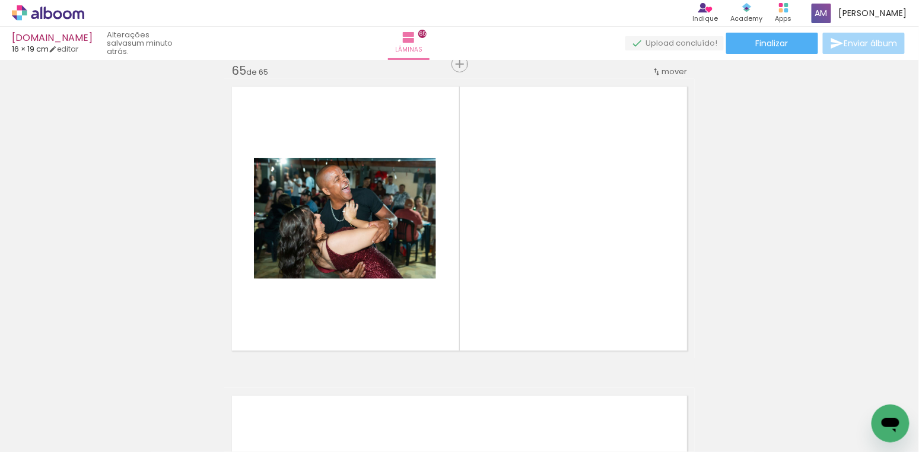
scroll to position [19790, 0]
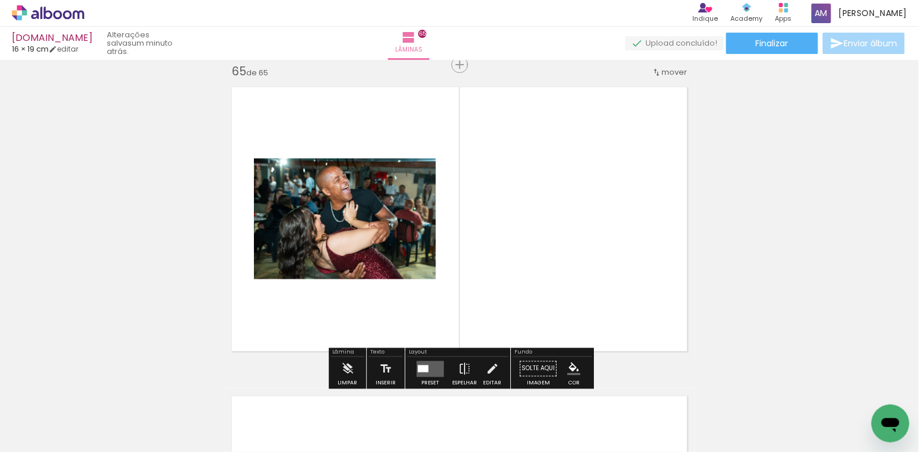
click at [425, 371] on div at bounding box center [423, 368] width 11 height 7
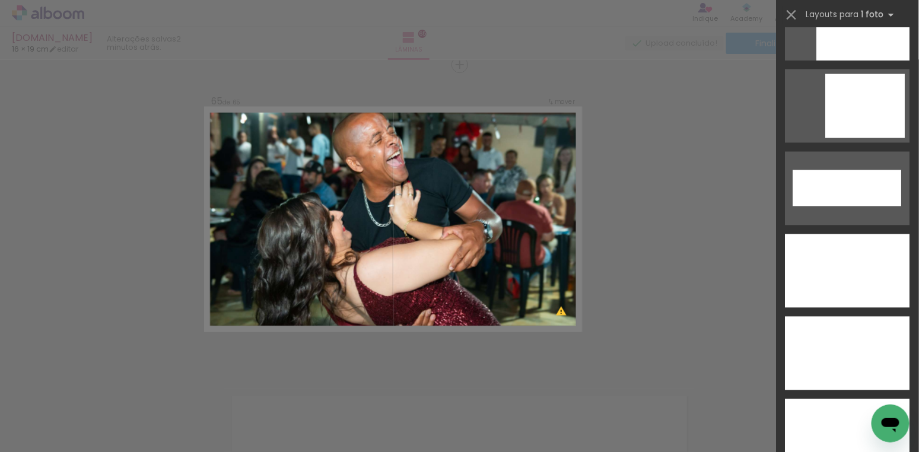
scroll to position [3799, 0]
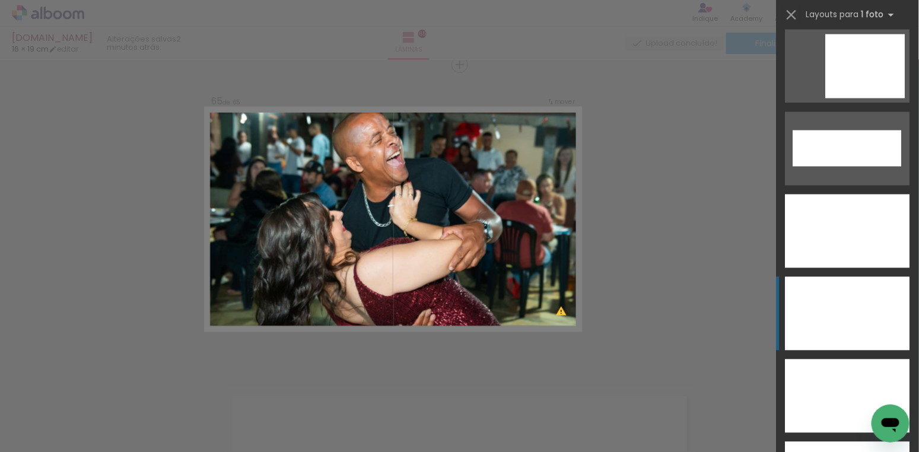
drag, startPoint x: 831, startPoint y: 322, endPoint x: 824, endPoint y: 305, distance: 17.8
click at [831, 320] on div at bounding box center [847, 314] width 125 height 74
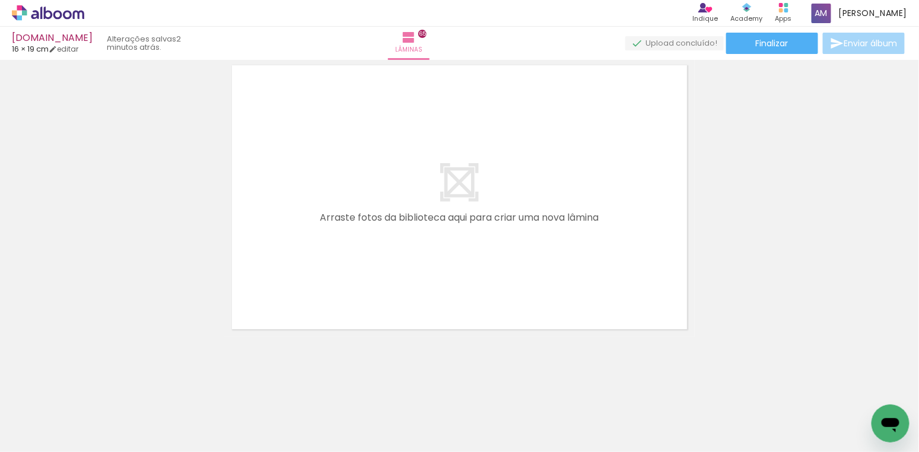
scroll to position [20101, 0]
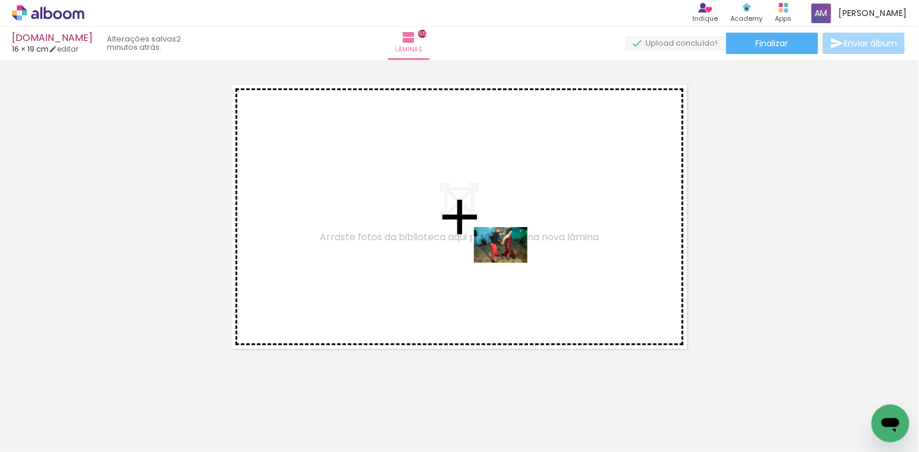
drag, startPoint x: 799, startPoint y: 409, endPoint x: 509, endPoint y: 263, distance: 324.4
click at [509, 263] on quentale-workspace at bounding box center [459, 226] width 919 height 452
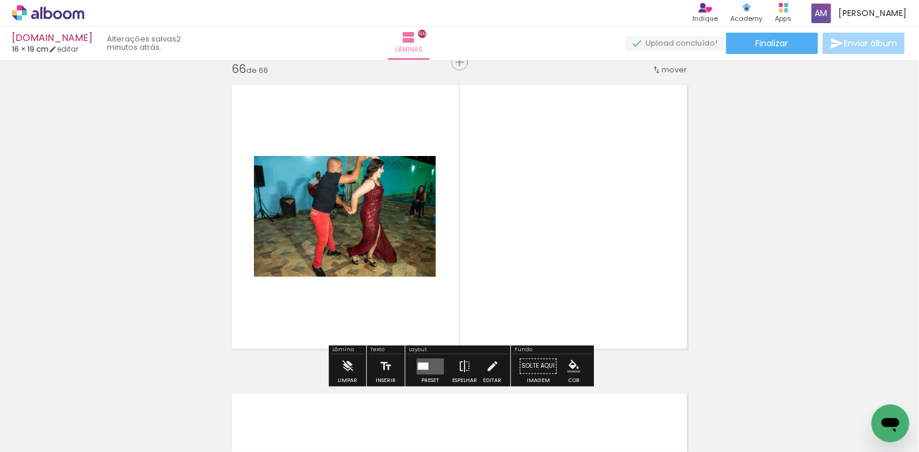
scroll to position [20099, 0]
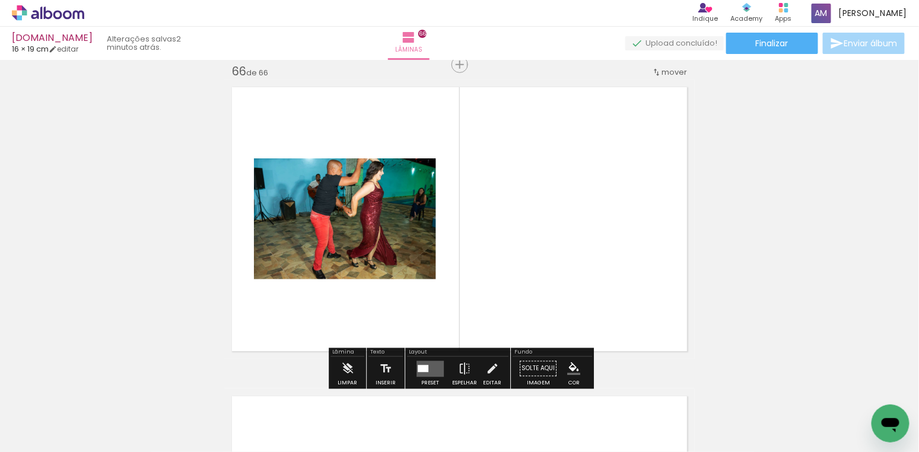
click at [427, 368] on quentale-layouter at bounding box center [429, 369] width 27 height 16
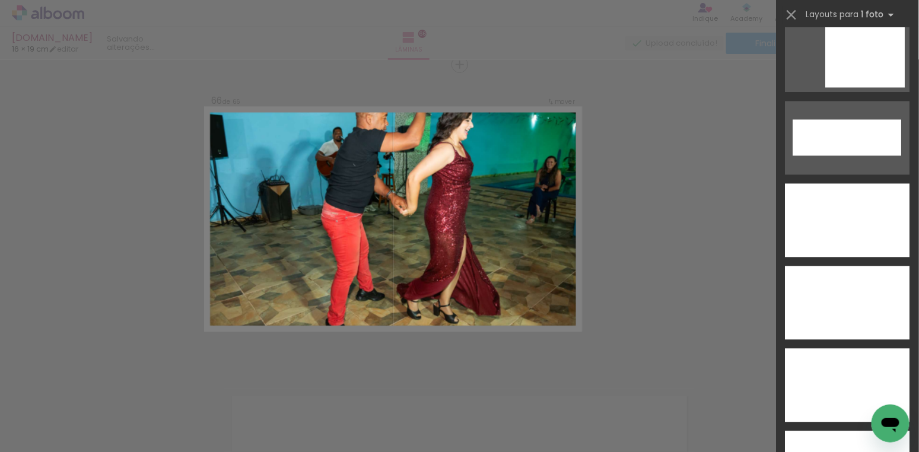
scroll to position [3847, 0]
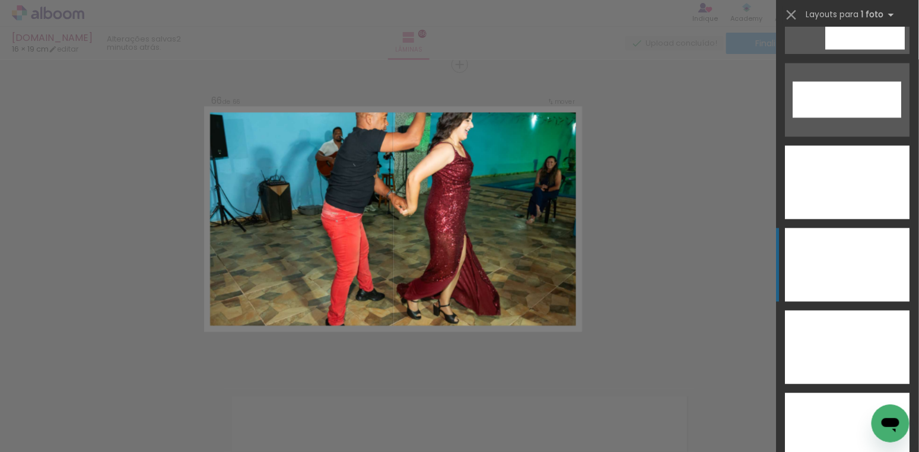
click at [831, 263] on div at bounding box center [847, 265] width 125 height 74
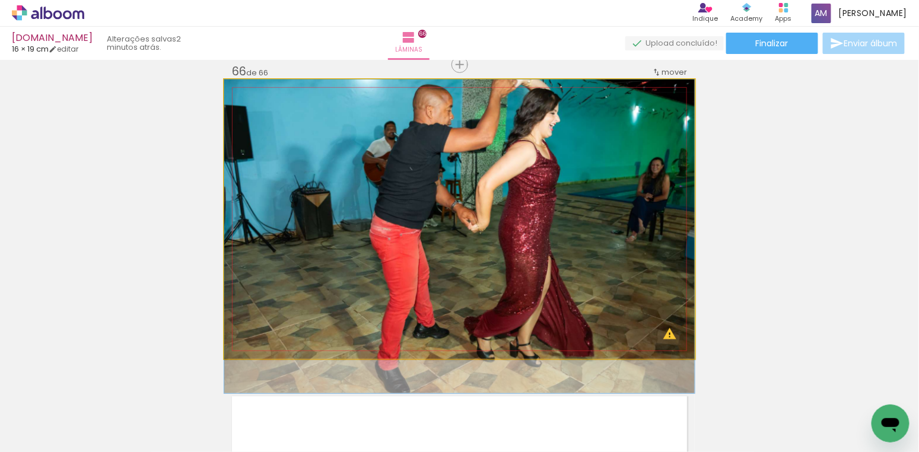
drag, startPoint x: 466, startPoint y: 158, endPoint x: 461, endPoint y: 227, distance: 69.0
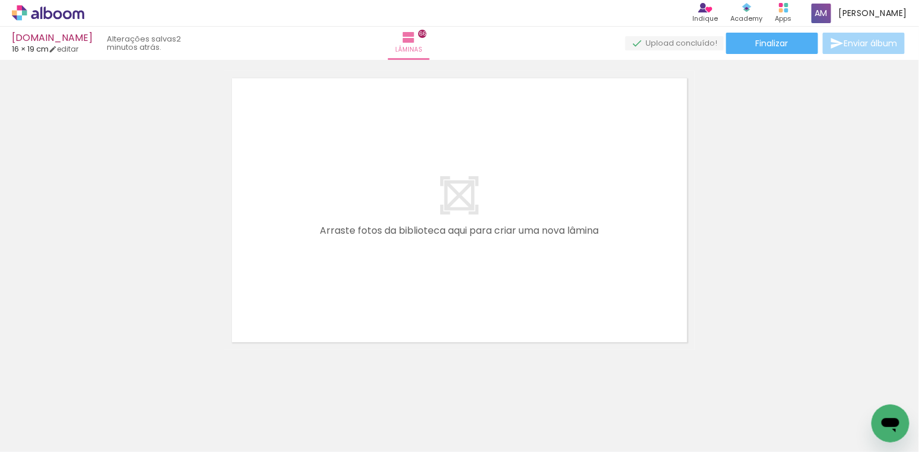
scroll to position [20400, 0]
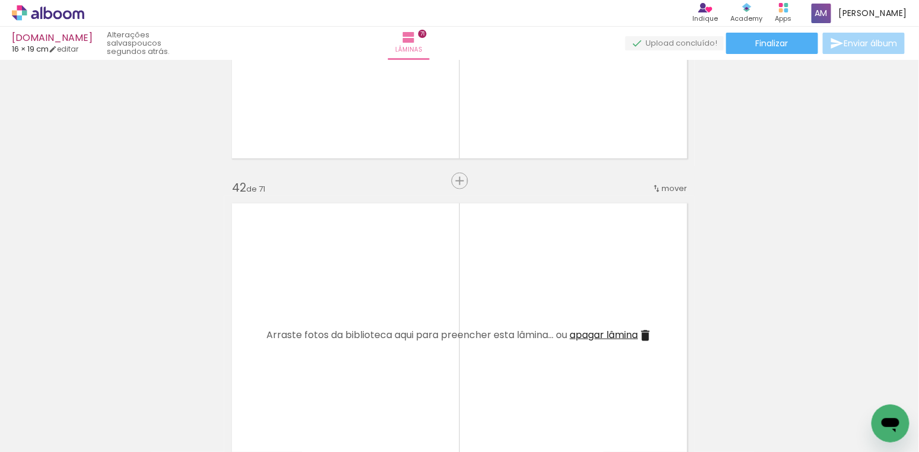
scroll to position [12779, 0]
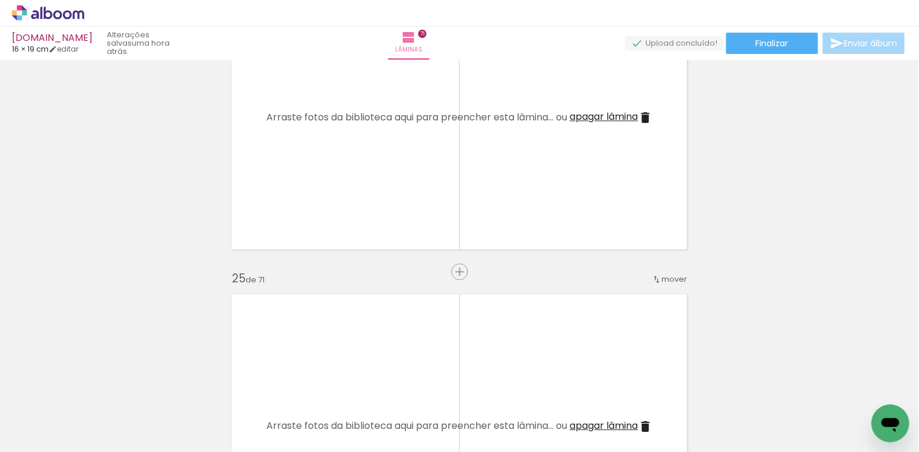
scroll to position [7394, 0]
